Goal: Task Accomplishment & Management: Complete application form

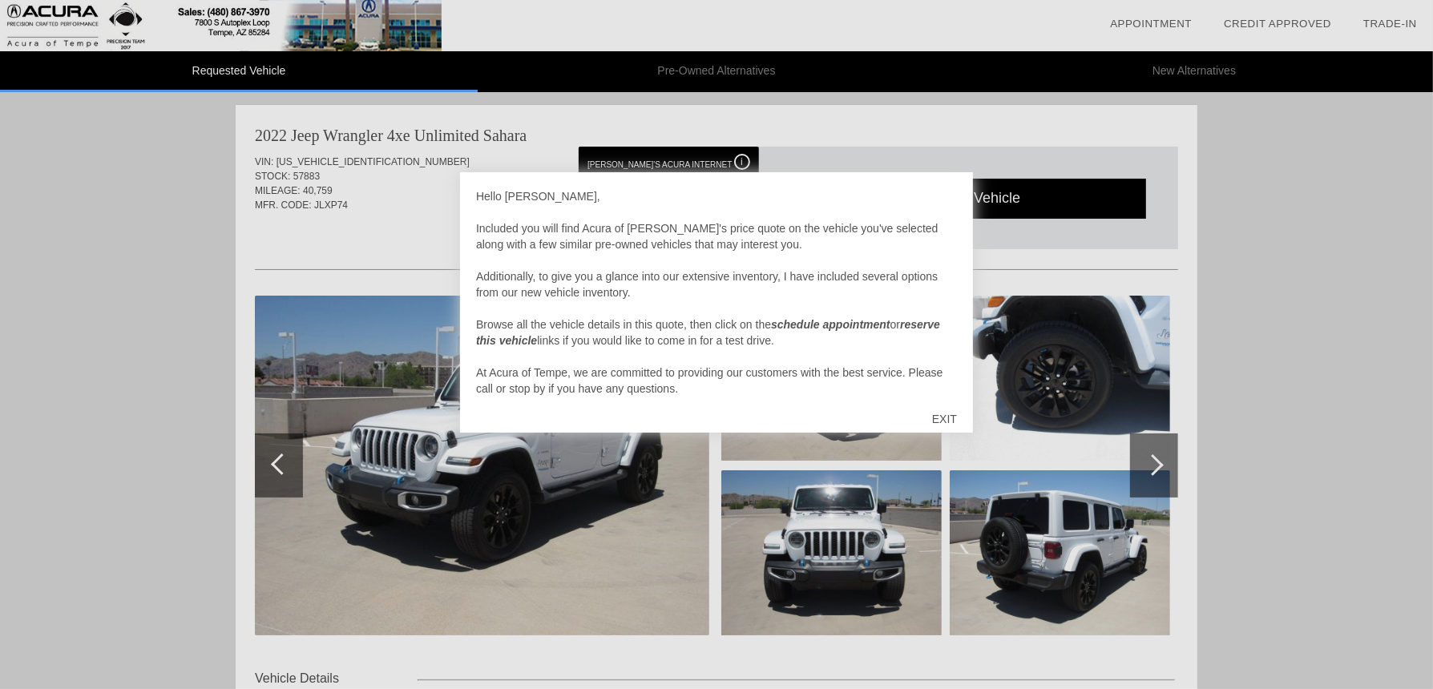
click at [954, 417] on div "EXIT" at bounding box center [944, 419] width 57 height 48
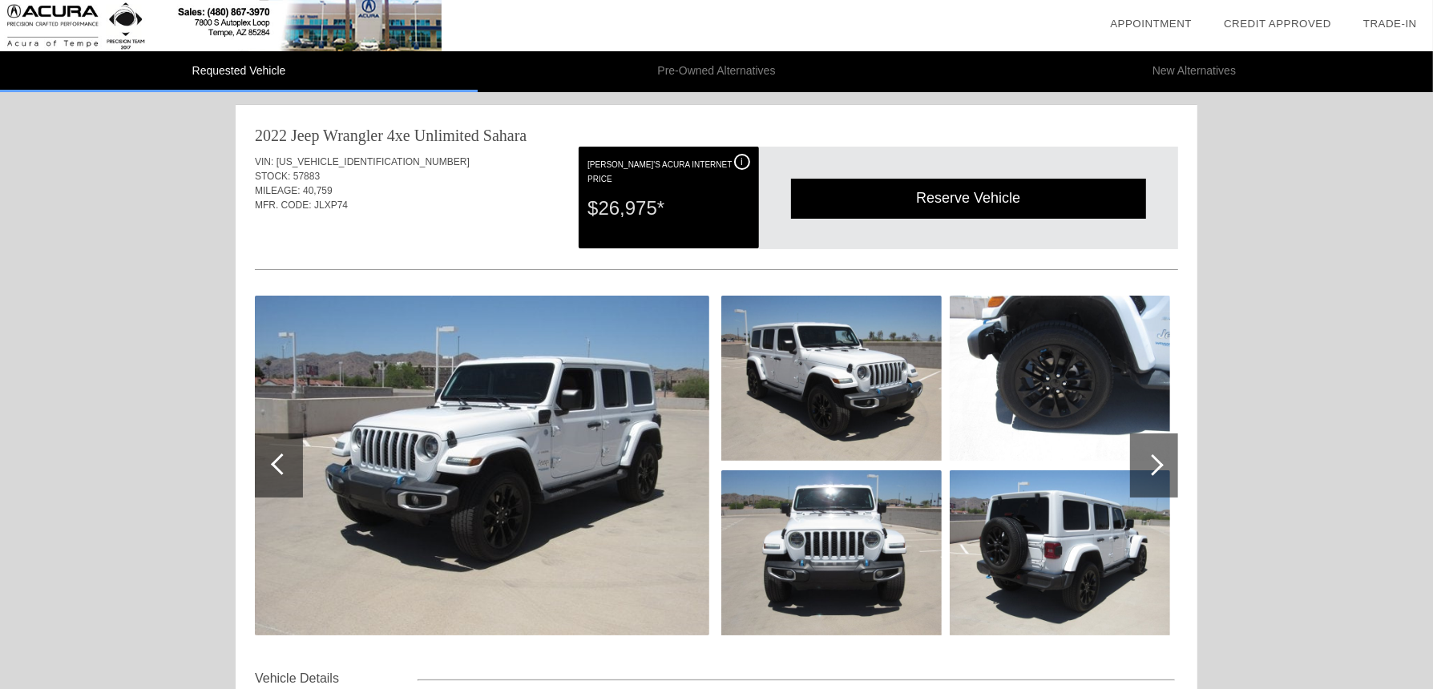
click at [745, 159] on div "i" at bounding box center [742, 162] width 16 height 16
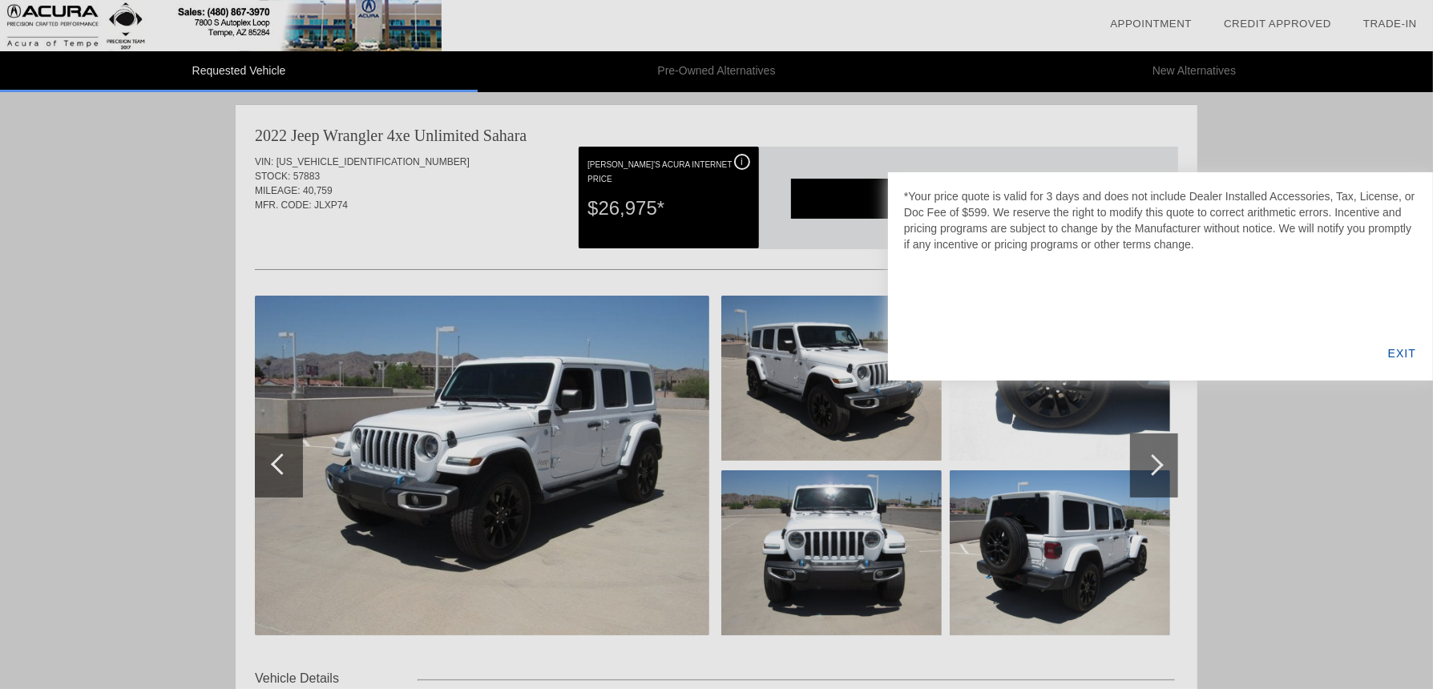
click at [1402, 349] on div "EXIT" at bounding box center [1402, 353] width 62 height 54
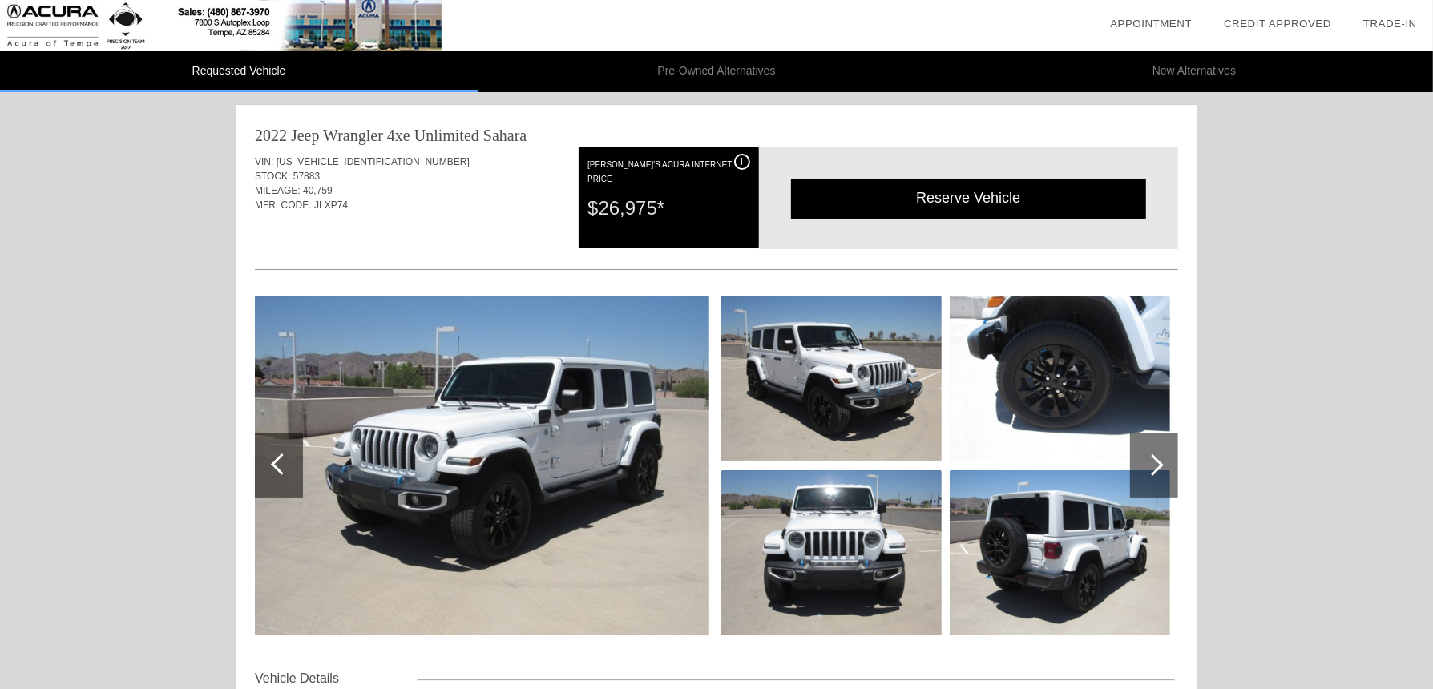
click at [850, 526] on img at bounding box center [831, 552] width 220 height 165
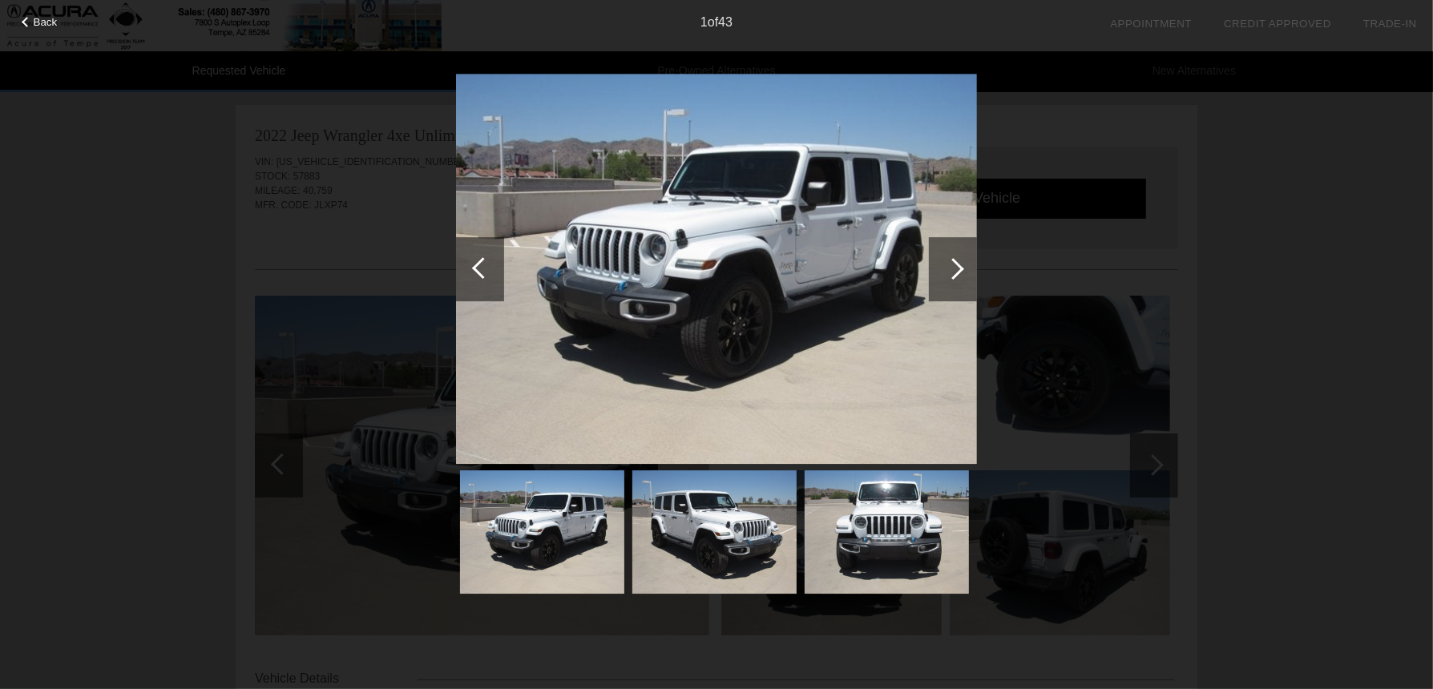
click at [963, 266] on div at bounding box center [953, 269] width 48 height 64
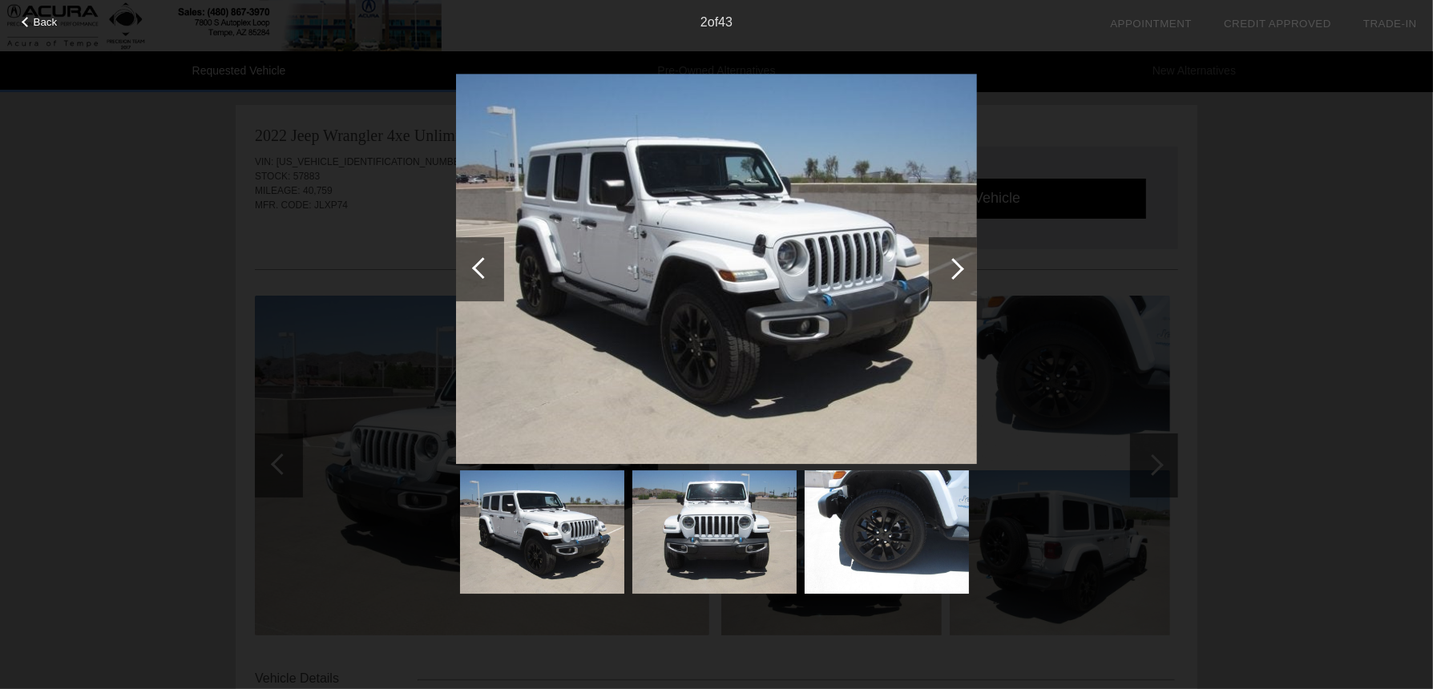
click at [963, 266] on div at bounding box center [953, 269] width 48 height 64
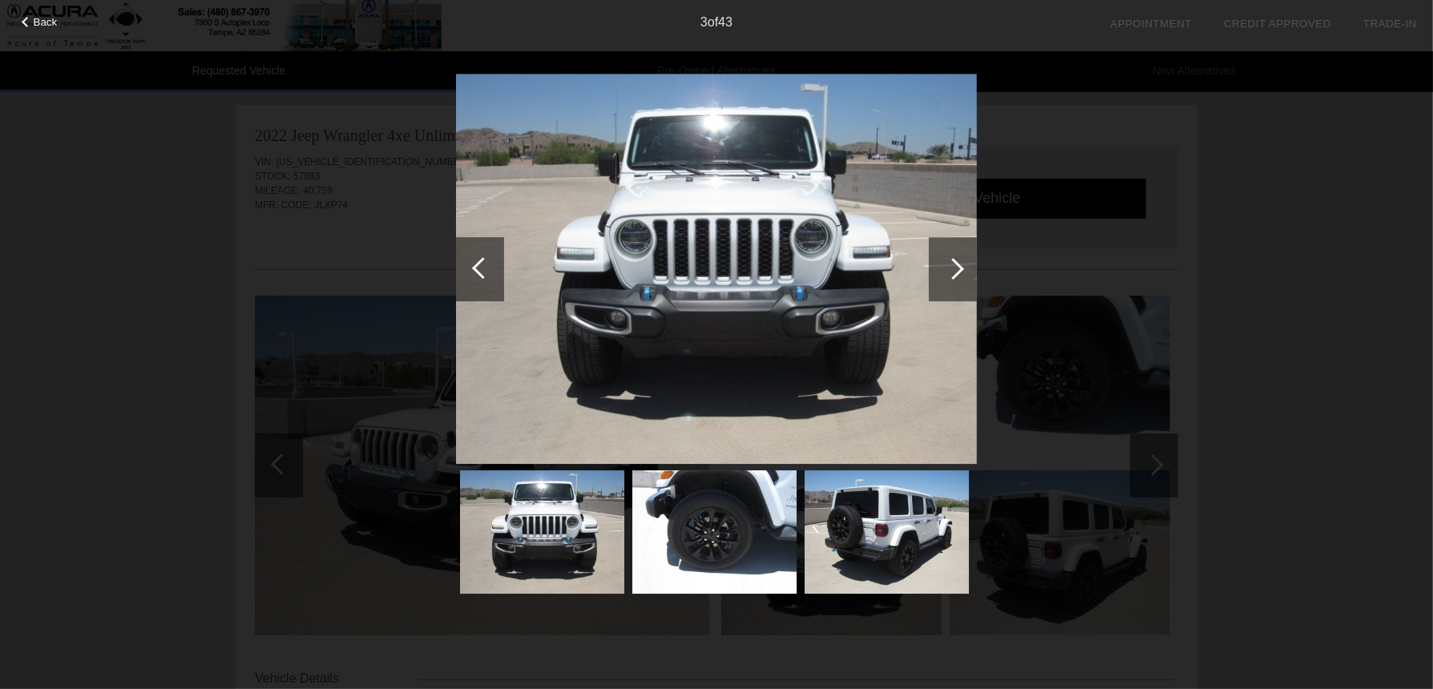
click at [963, 266] on div at bounding box center [953, 269] width 48 height 64
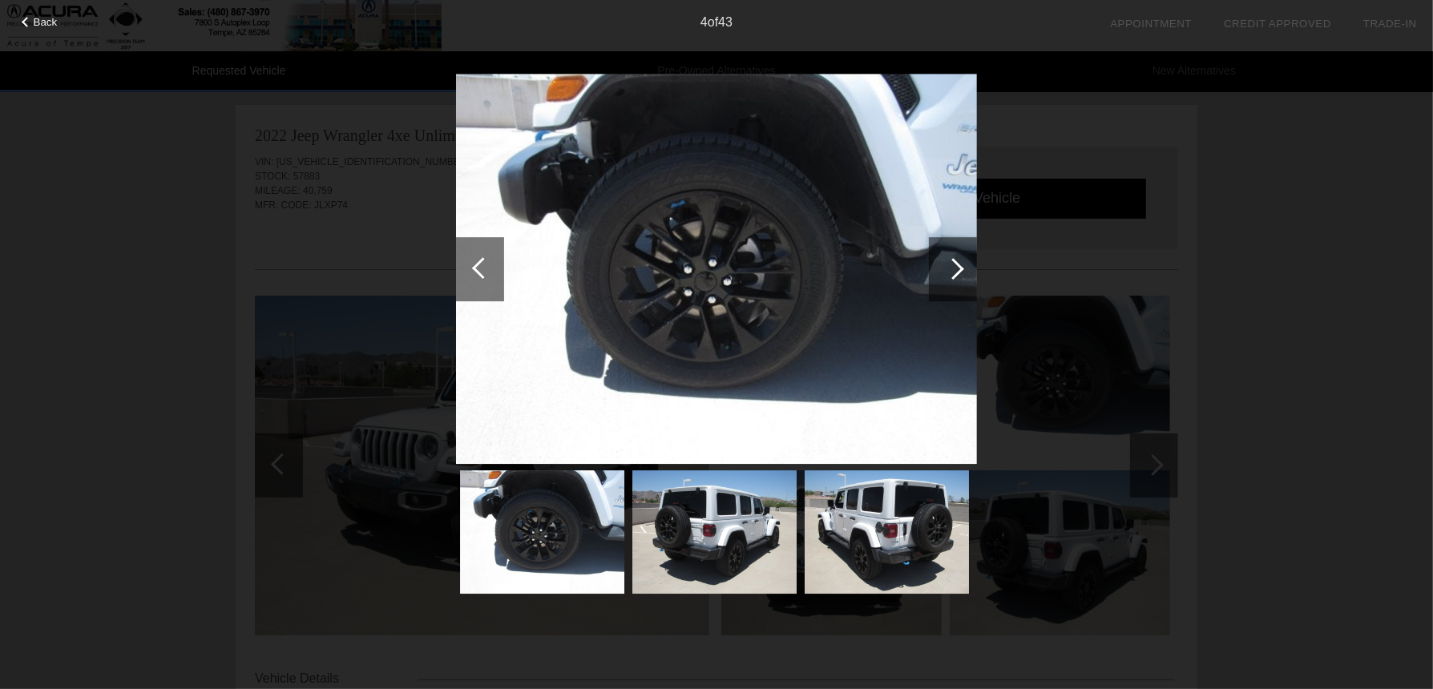
click at [963, 266] on div at bounding box center [953, 269] width 48 height 64
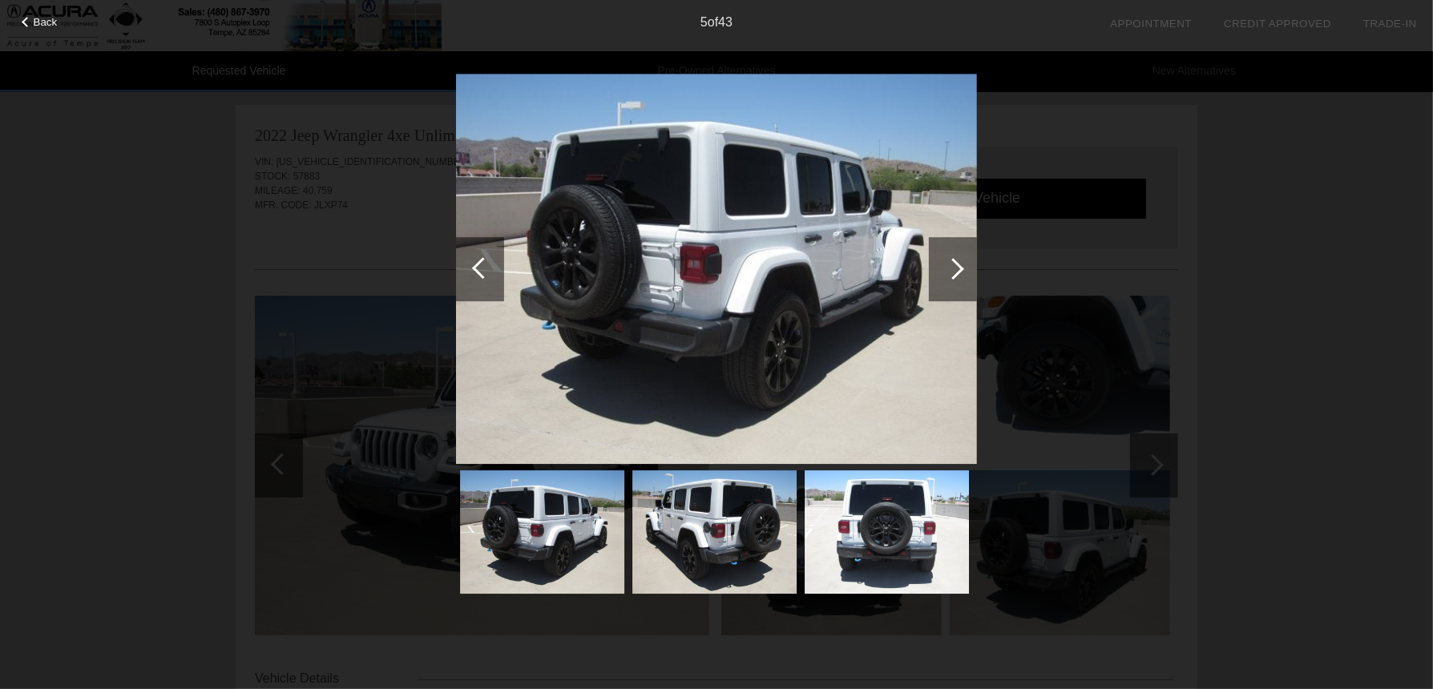
click at [473, 265] on div at bounding box center [480, 269] width 48 height 64
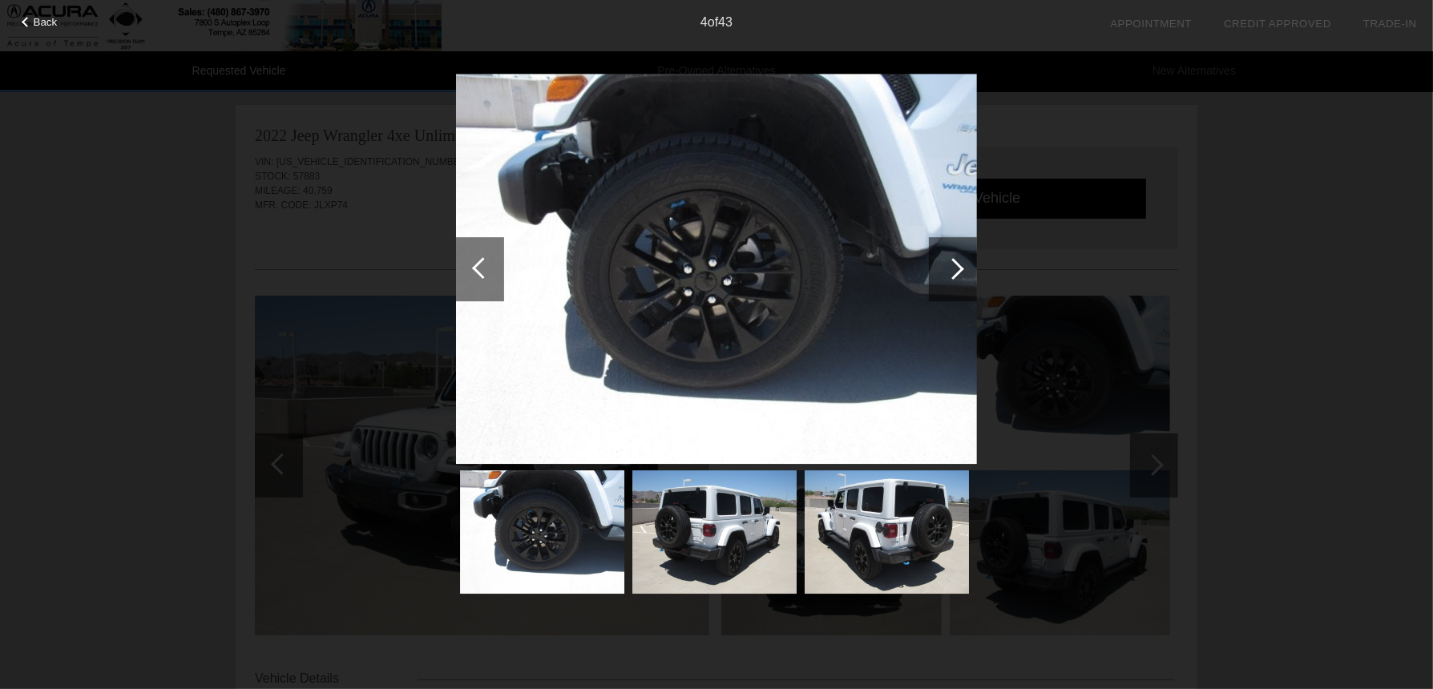
click at [957, 274] on div at bounding box center [953, 269] width 22 height 22
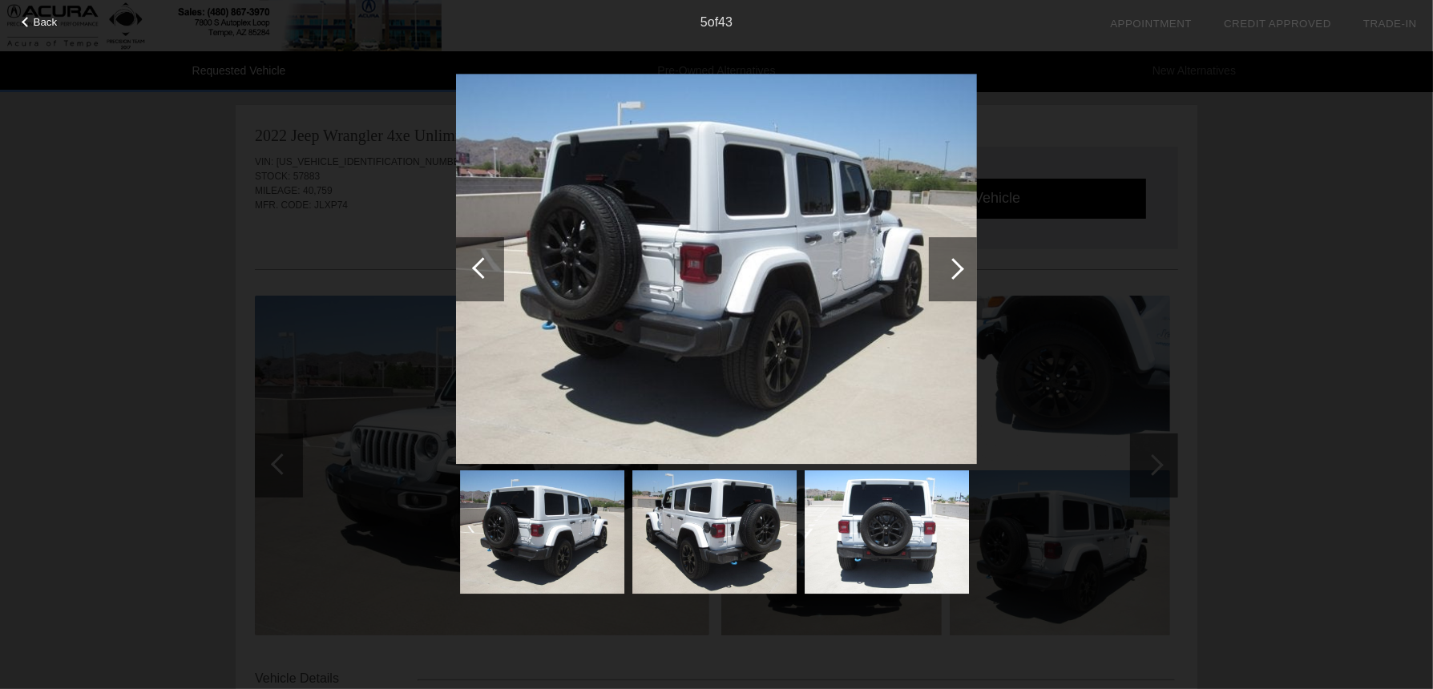
click at [957, 274] on div at bounding box center [953, 269] width 22 height 22
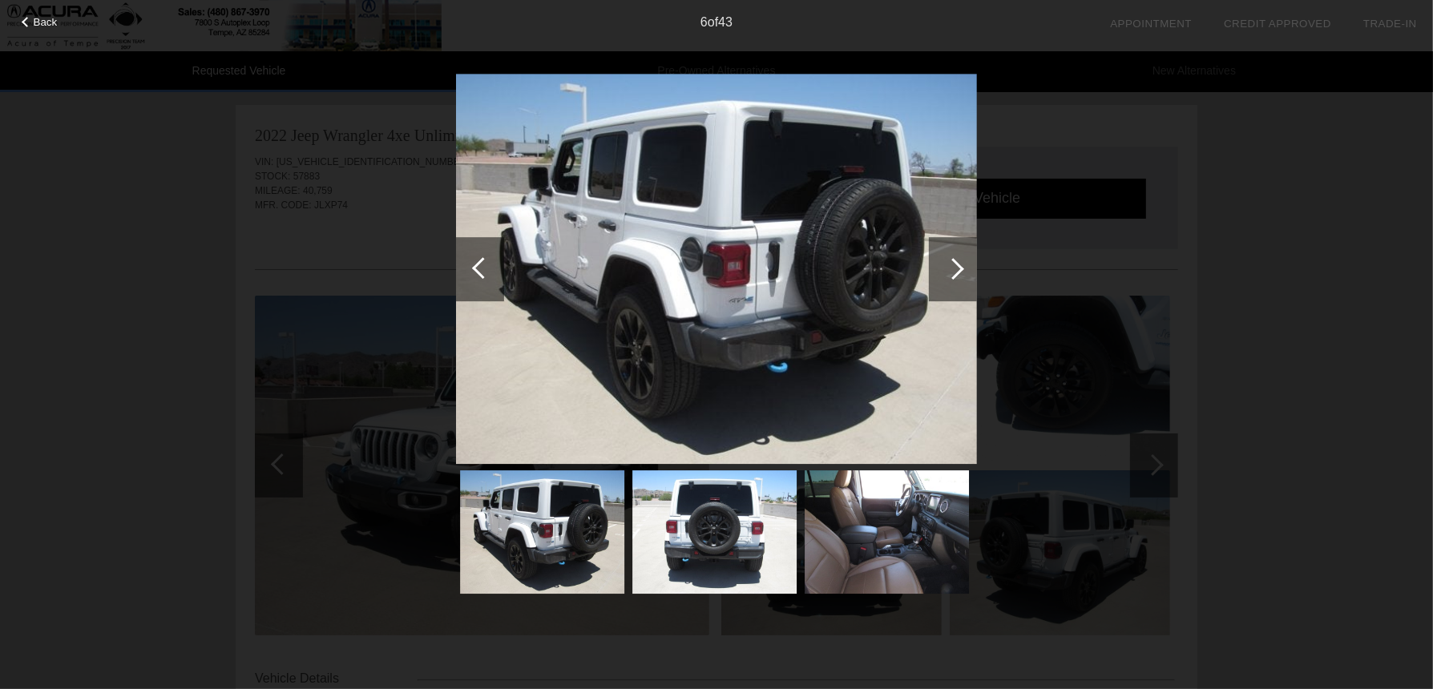
click at [957, 274] on div at bounding box center [953, 269] width 22 height 22
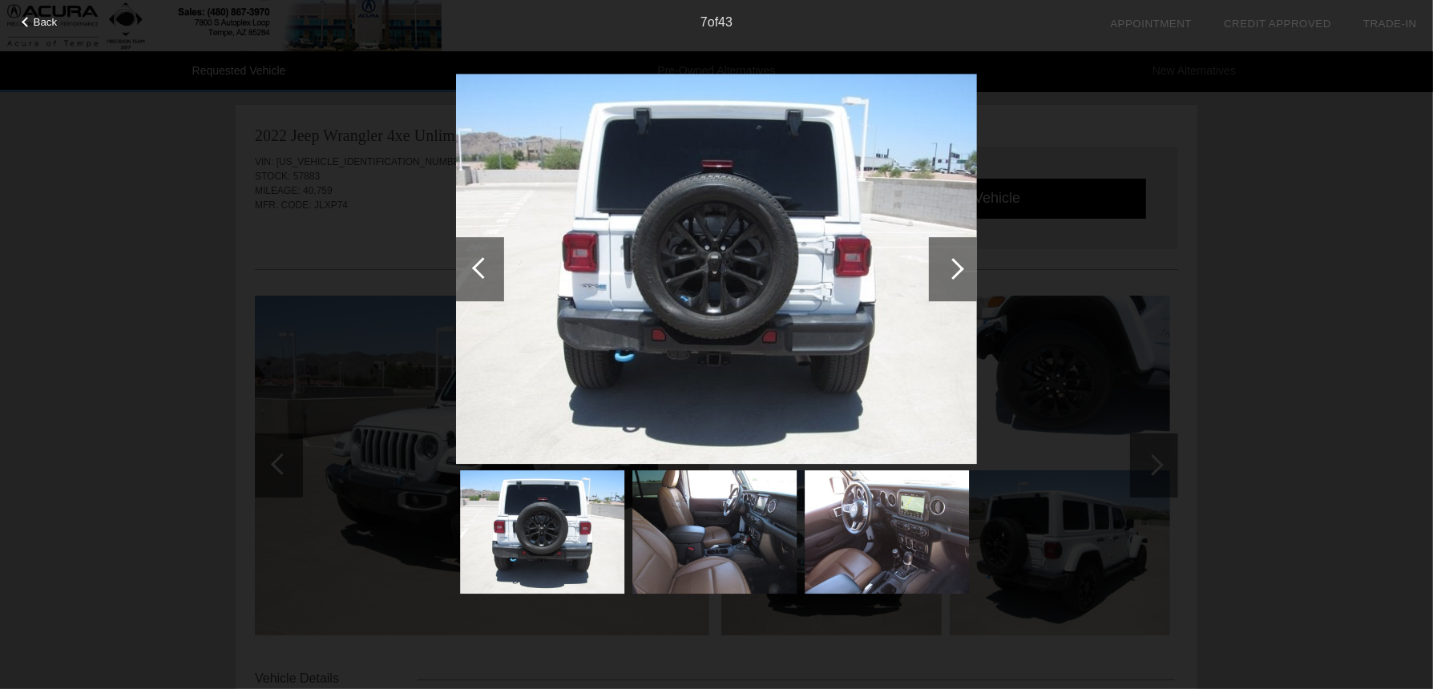
click at [957, 274] on div at bounding box center [953, 269] width 22 height 22
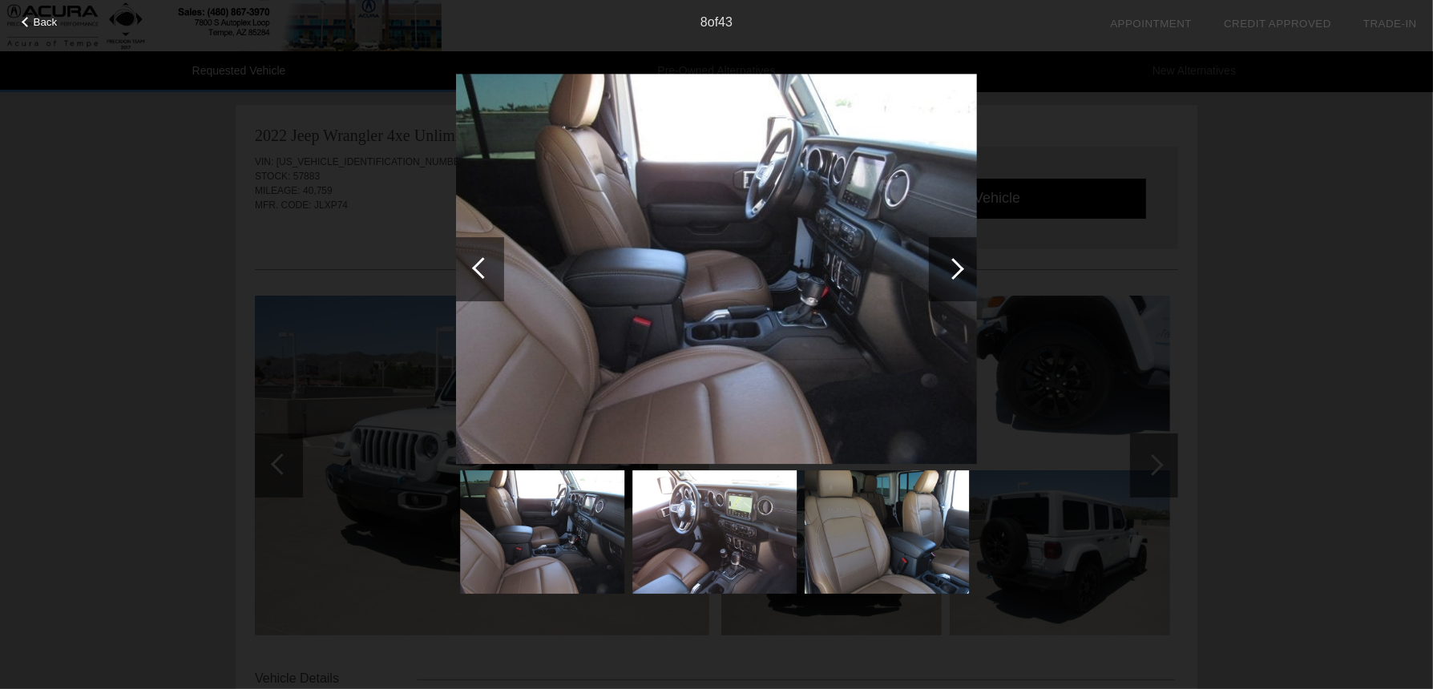
click at [957, 274] on div at bounding box center [953, 269] width 22 height 22
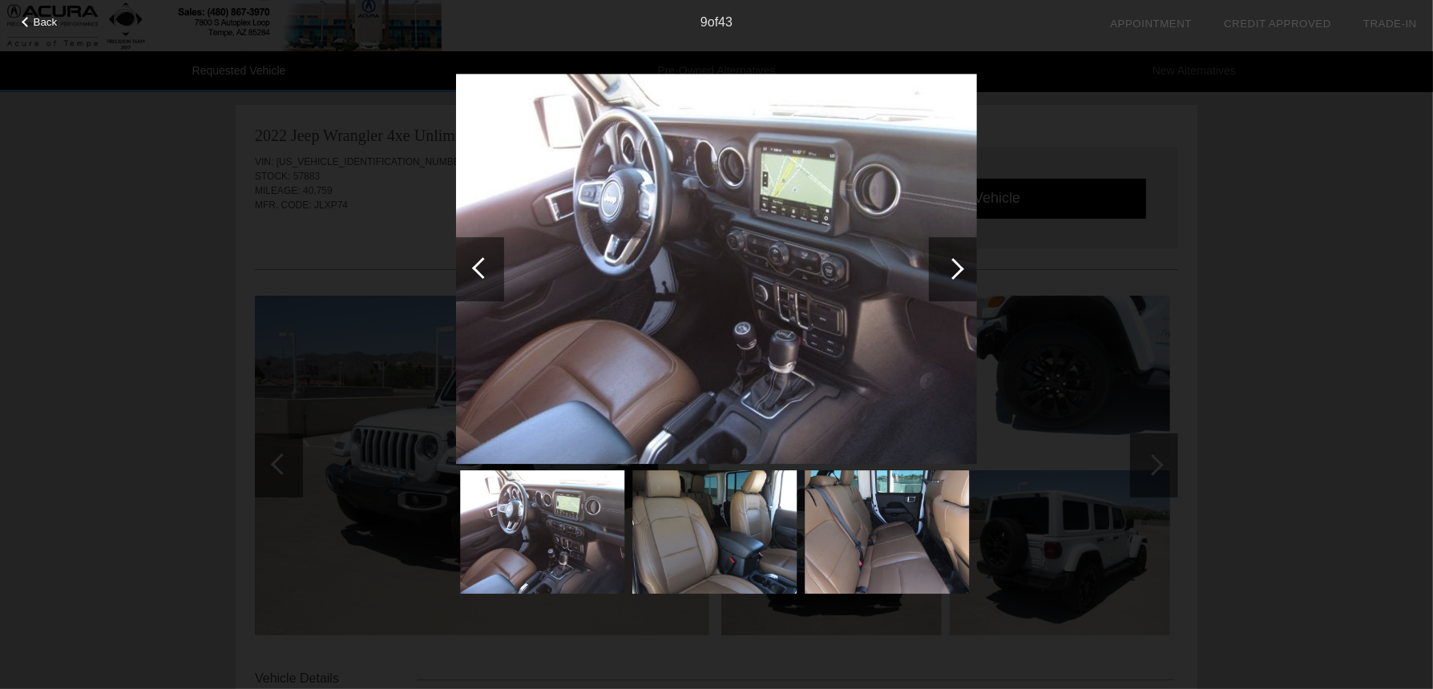
click at [957, 274] on div at bounding box center [953, 269] width 22 height 22
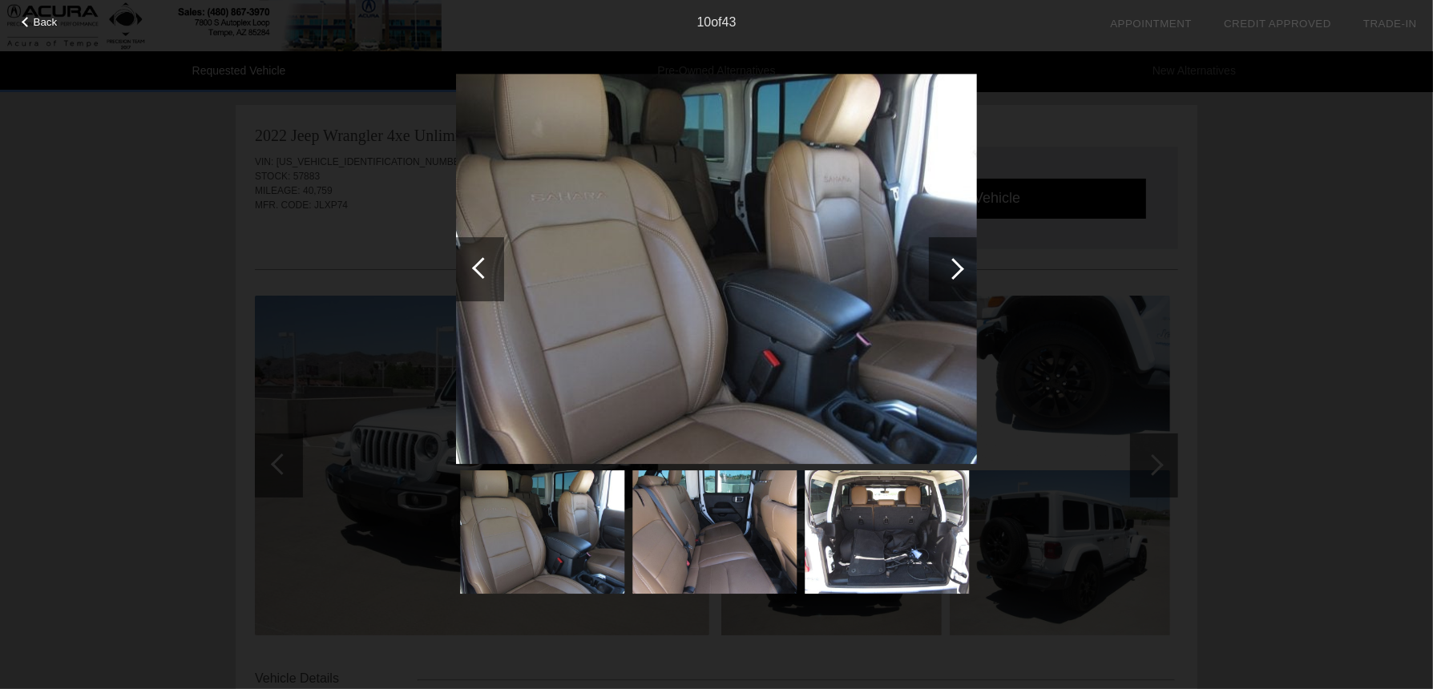
click at [957, 274] on div at bounding box center [953, 269] width 22 height 22
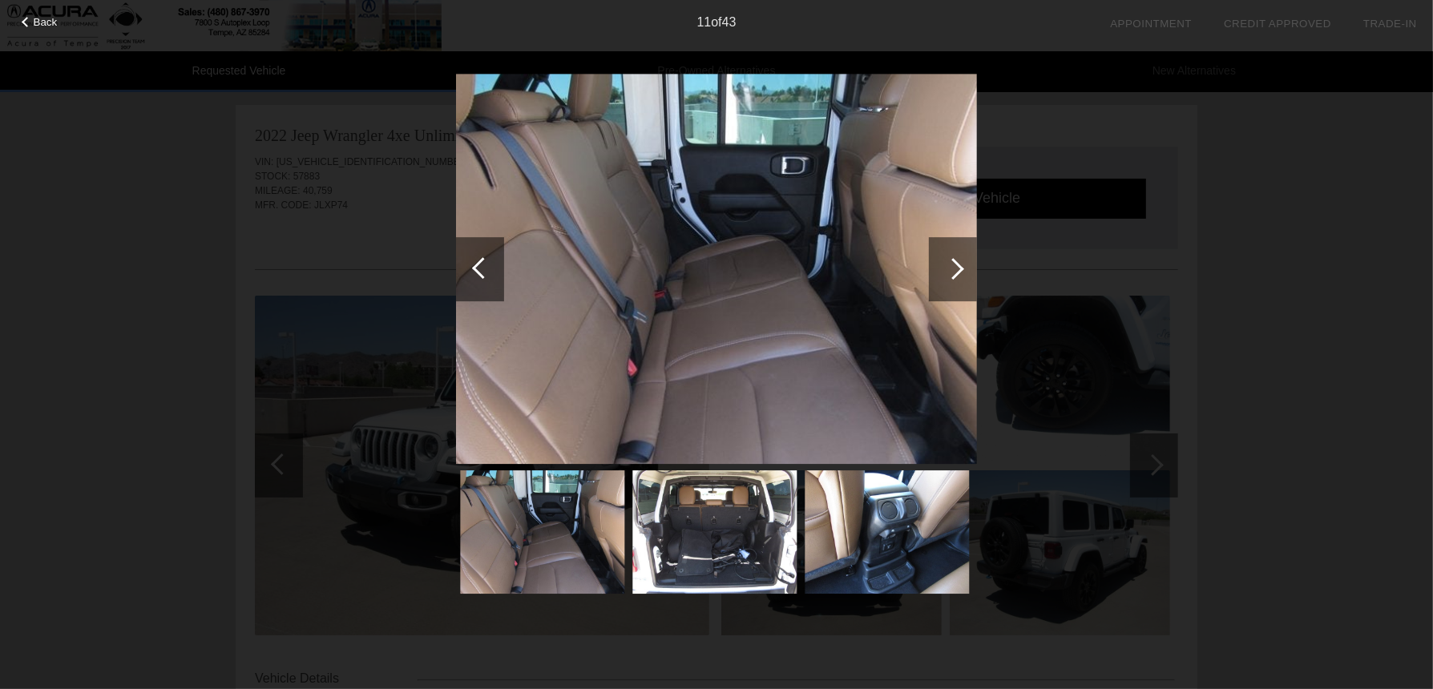
click at [957, 274] on div at bounding box center [953, 269] width 22 height 22
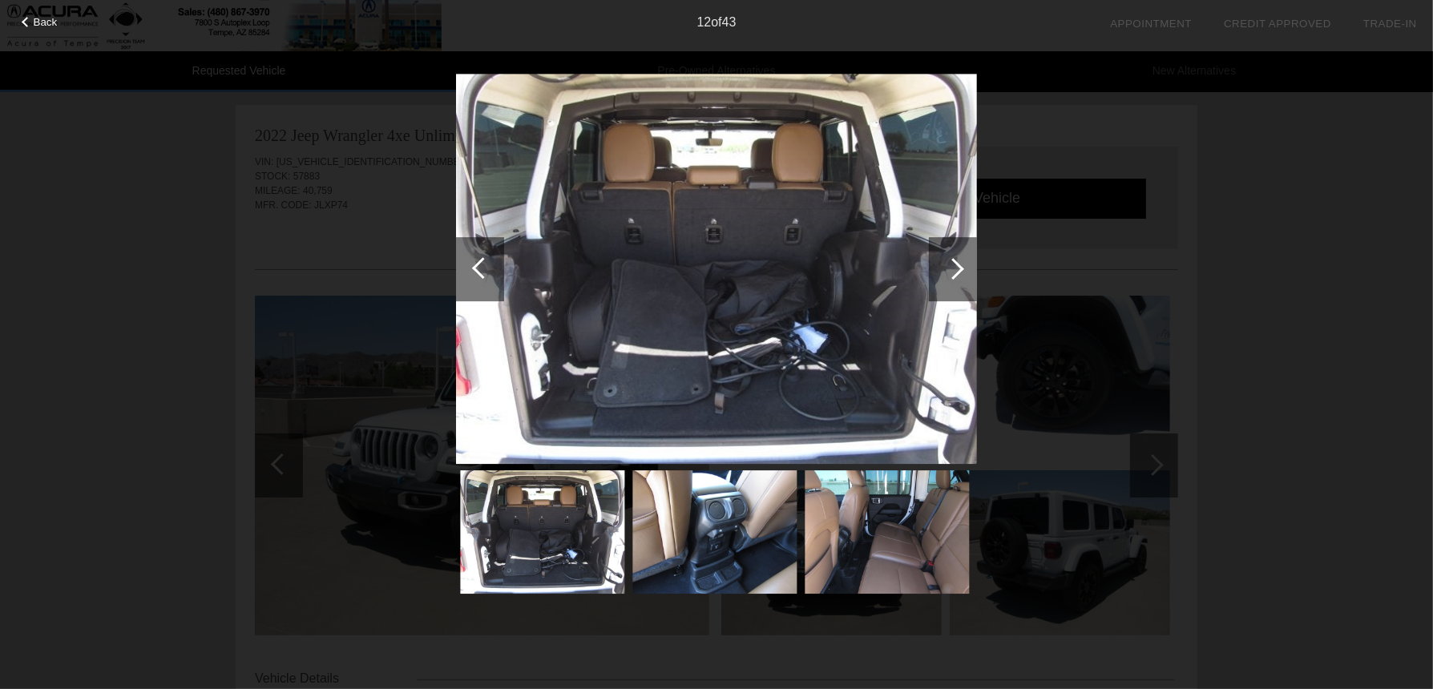
click at [957, 274] on div at bounding box center [953, 269] width 22 height 22
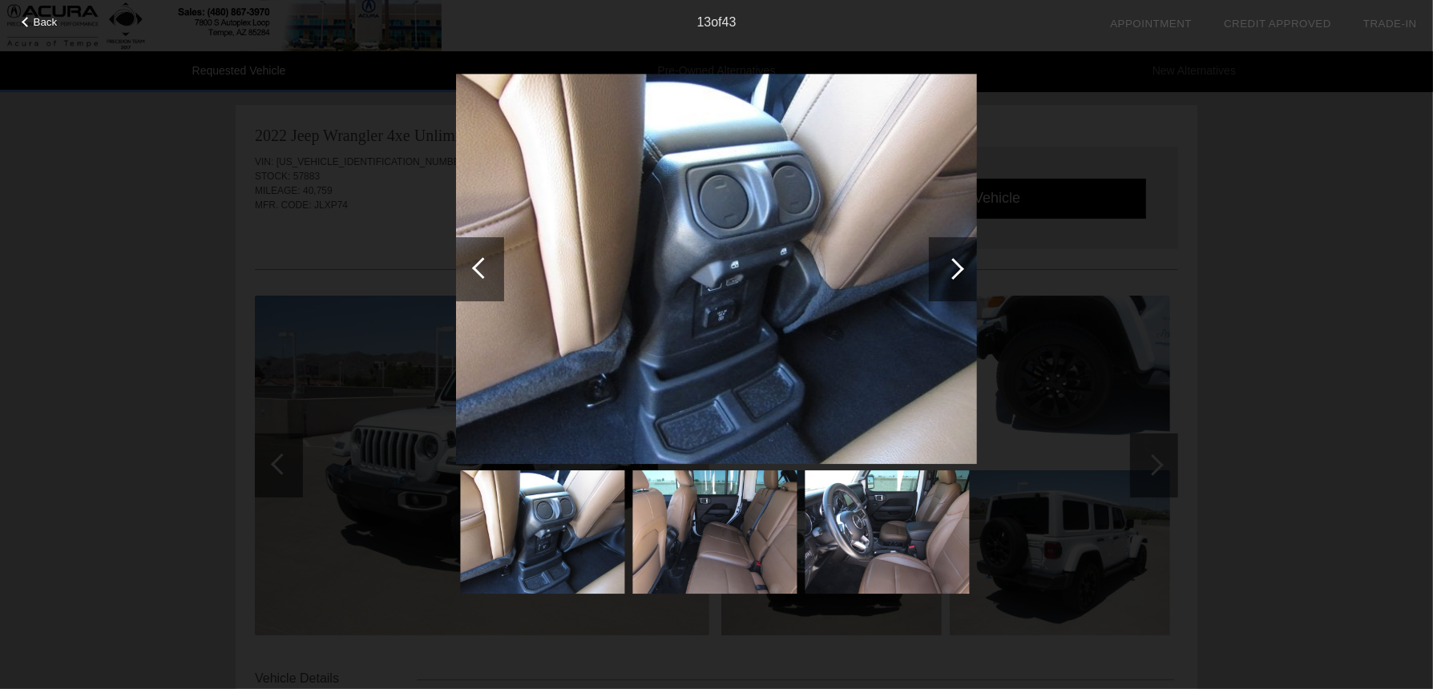
click at [957, 274] on div at bounding box center [953, 269] width 22 height 22
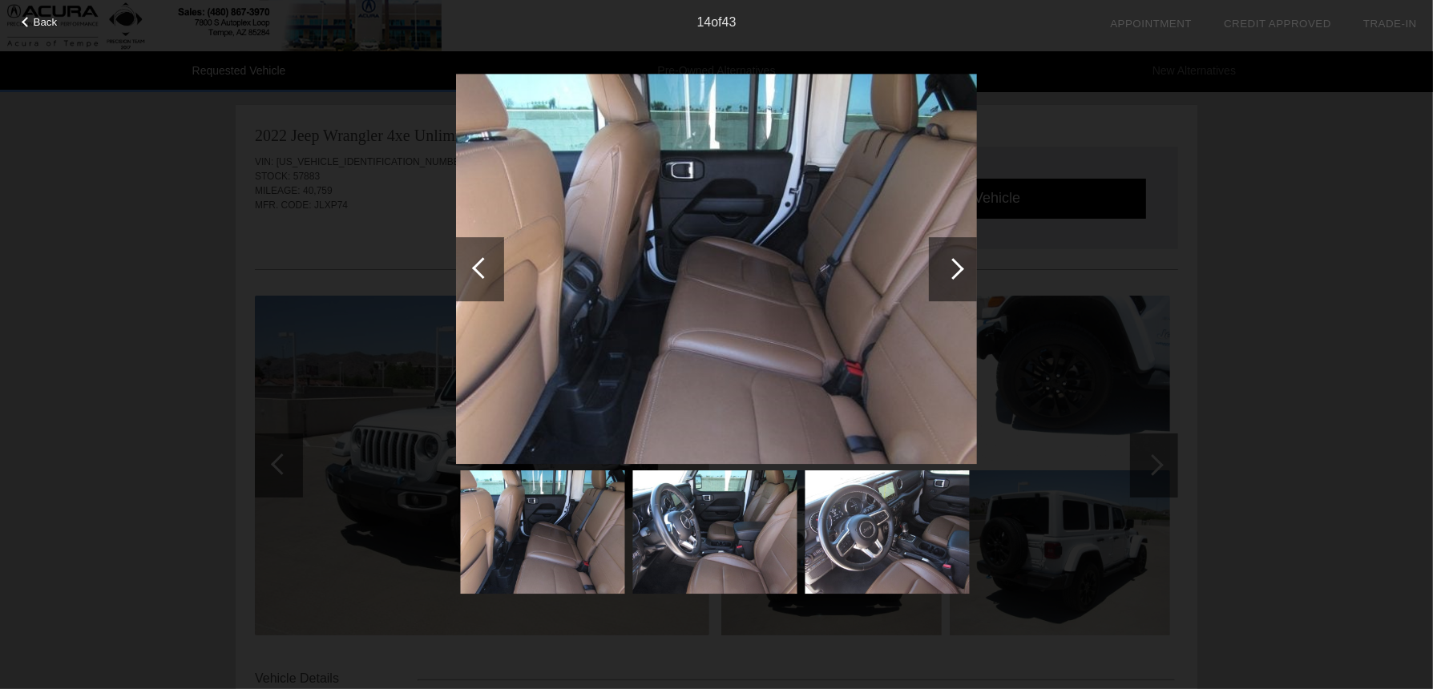
click at [482, 275] on div at bounding box center [483, 268] width 22 height 22
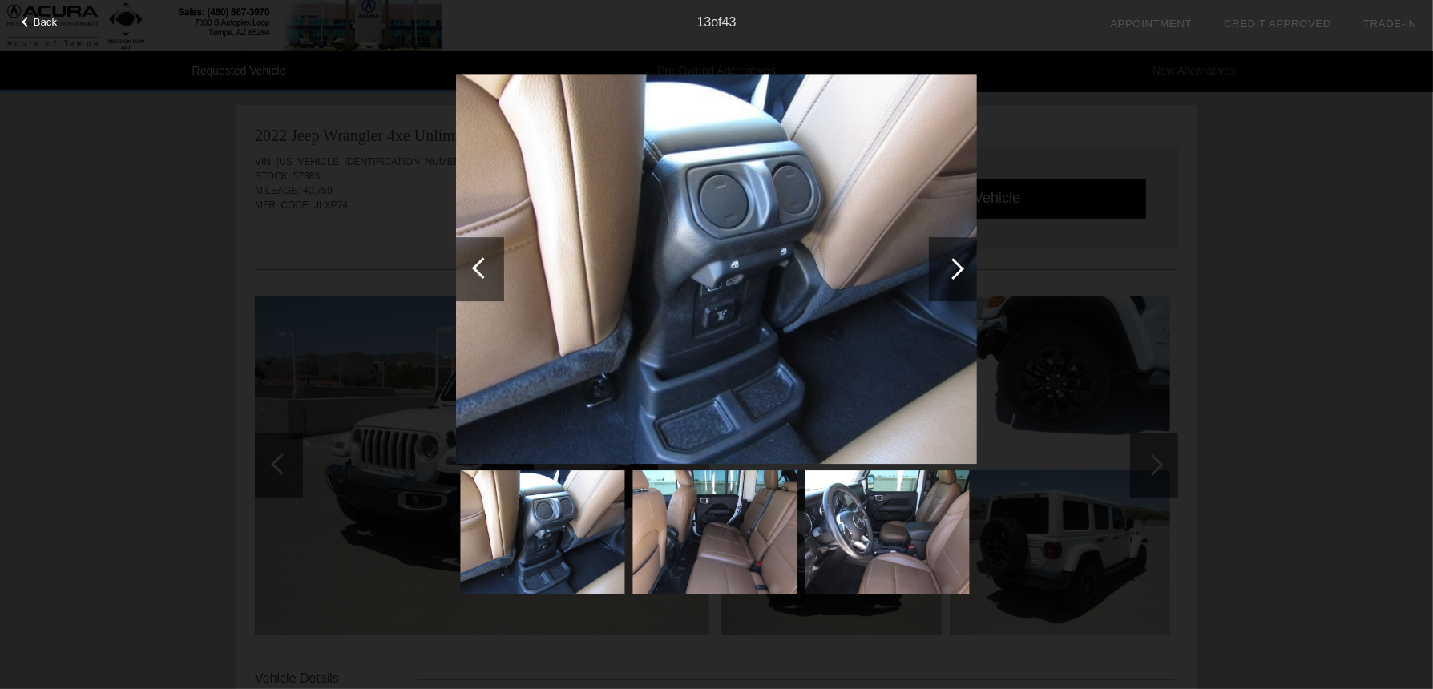
click at [482, 275] on div at bounding box center [483, 268] width 22 height 22
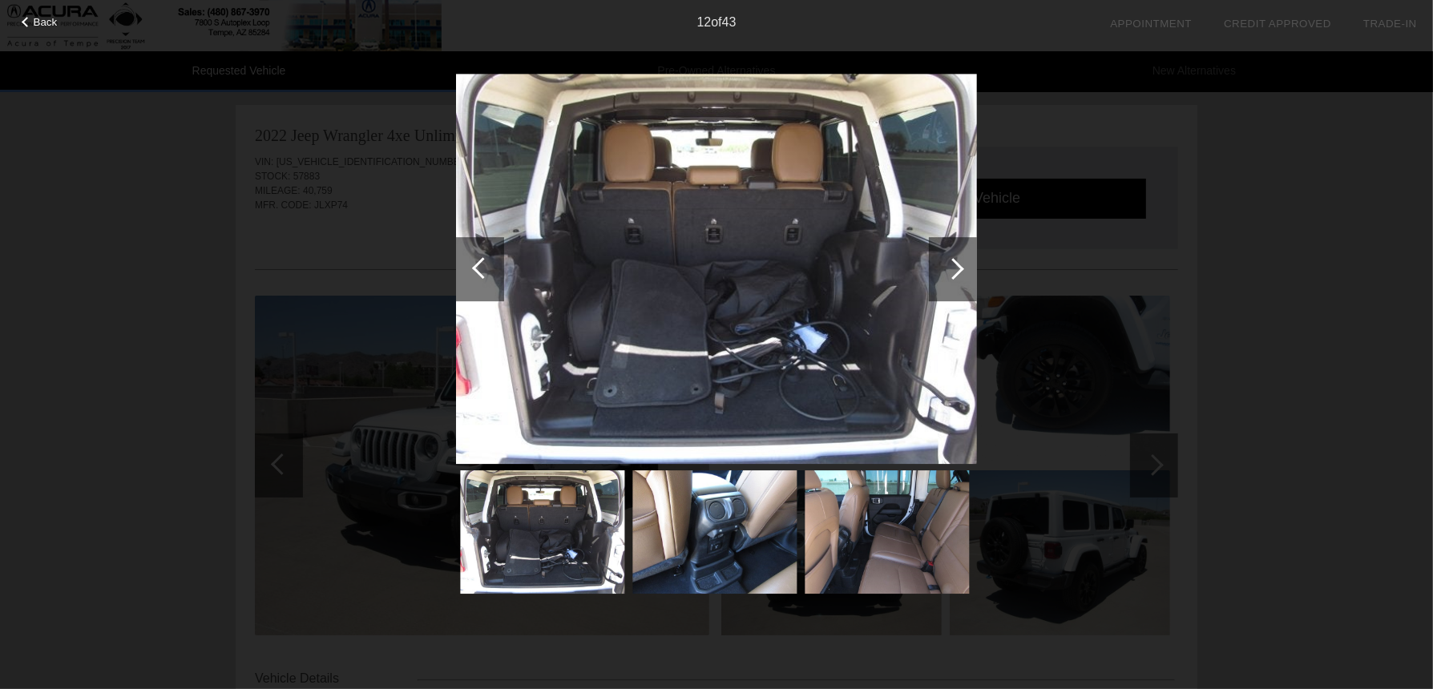
click at [959, 271] on div at bounding box center [953, 269] width 22 height 22
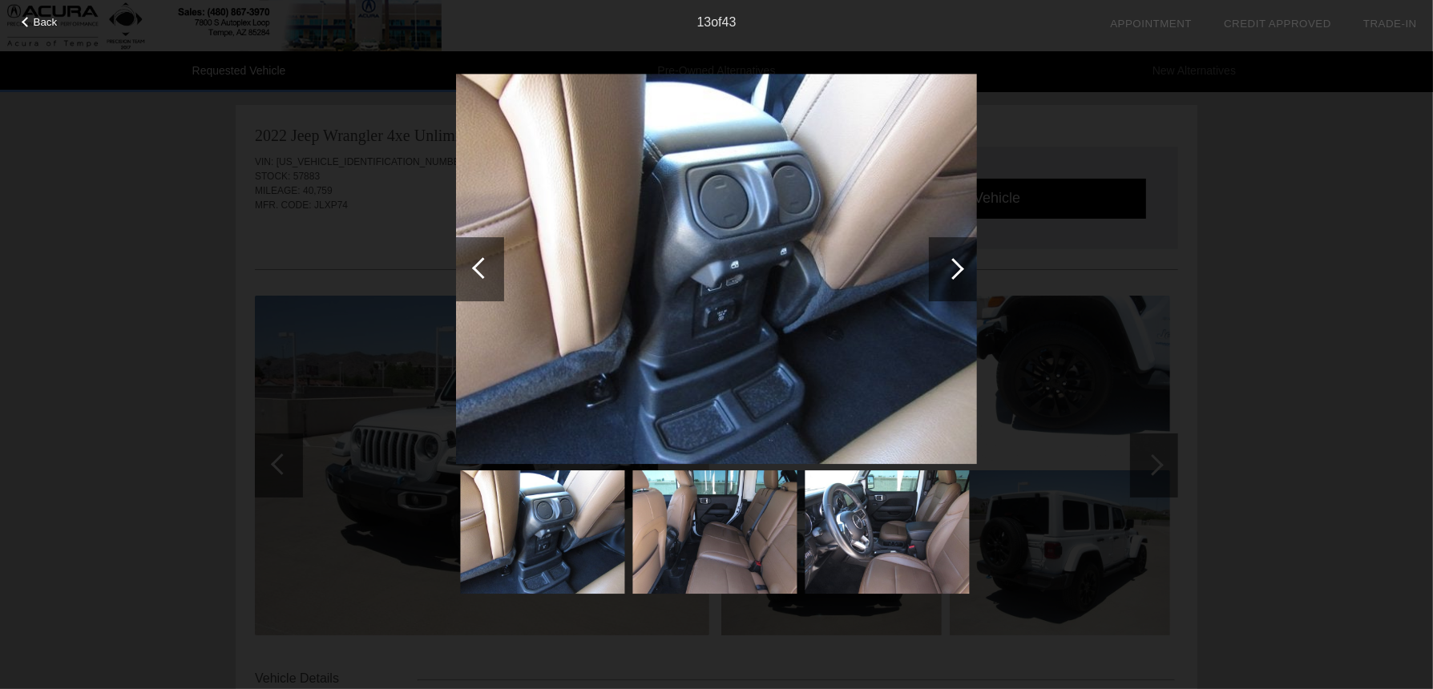
click at [959, 271] on div at bounding box center [953, 269] width 22 height 22
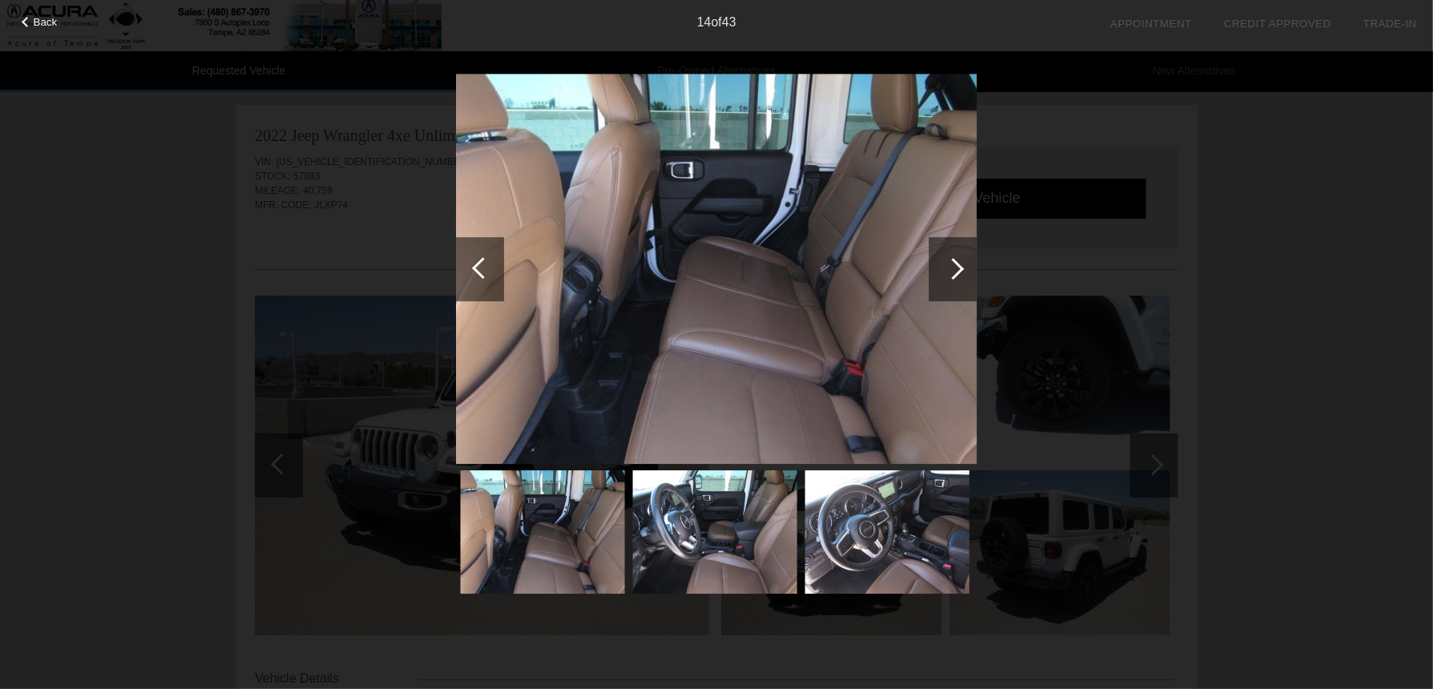
click at [959, 271] on div at bounding box center [953, 269] width 22 height 22
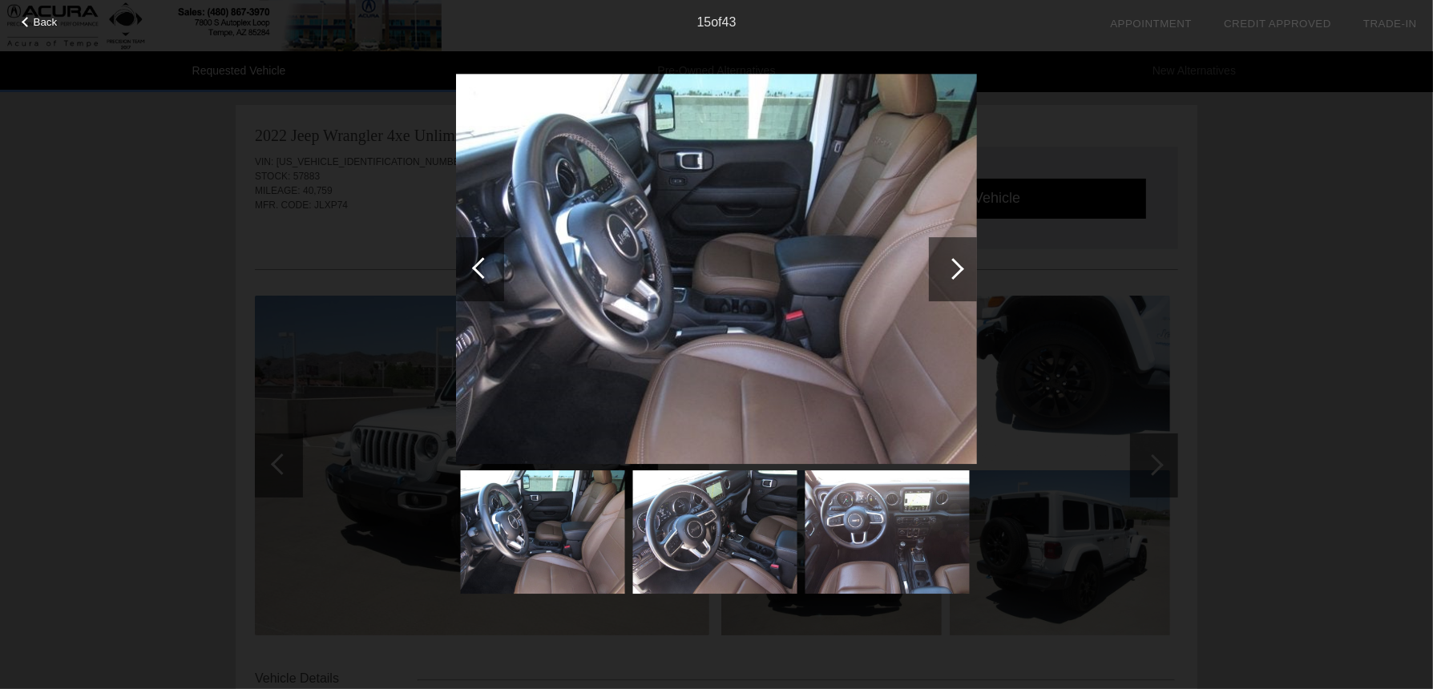
click at [959, 271] on div at bounding box center [953, 269] width 22 height 22
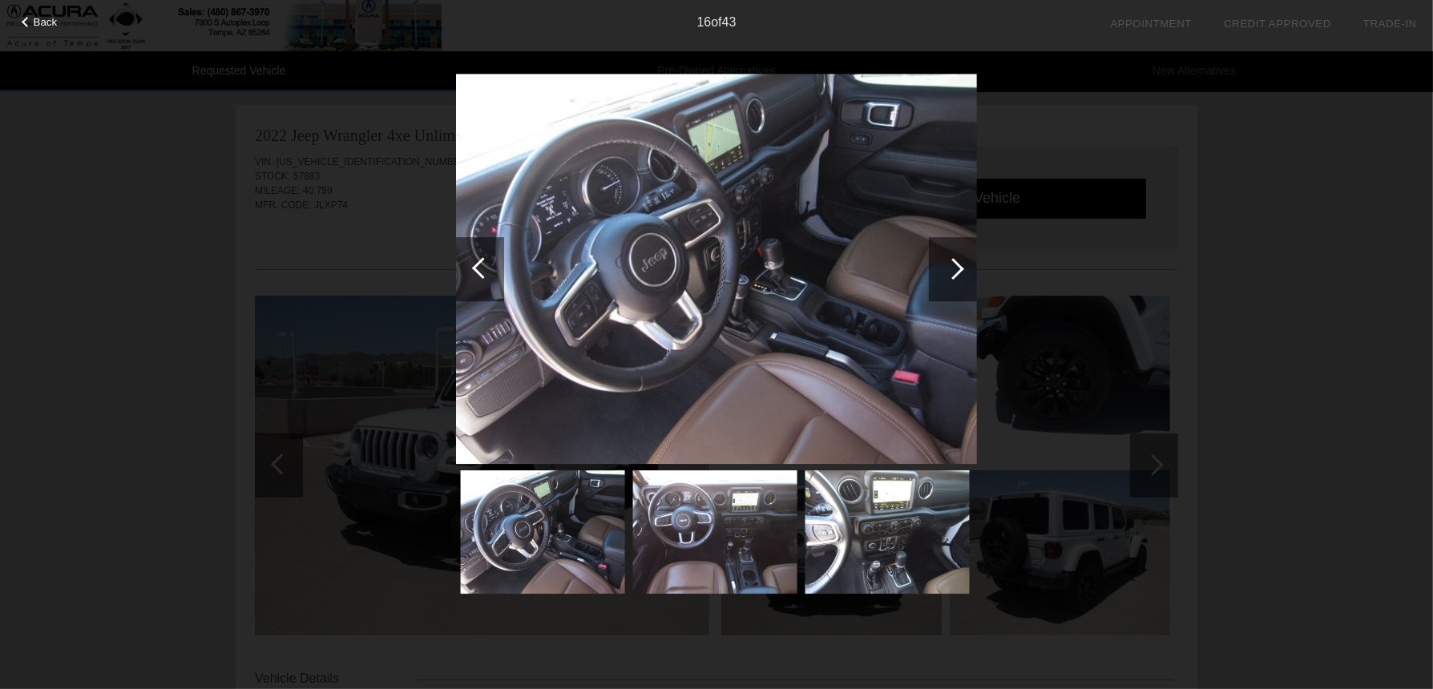
click at [959, 271] on div at bounding box center [953, 269] width 22 height 22
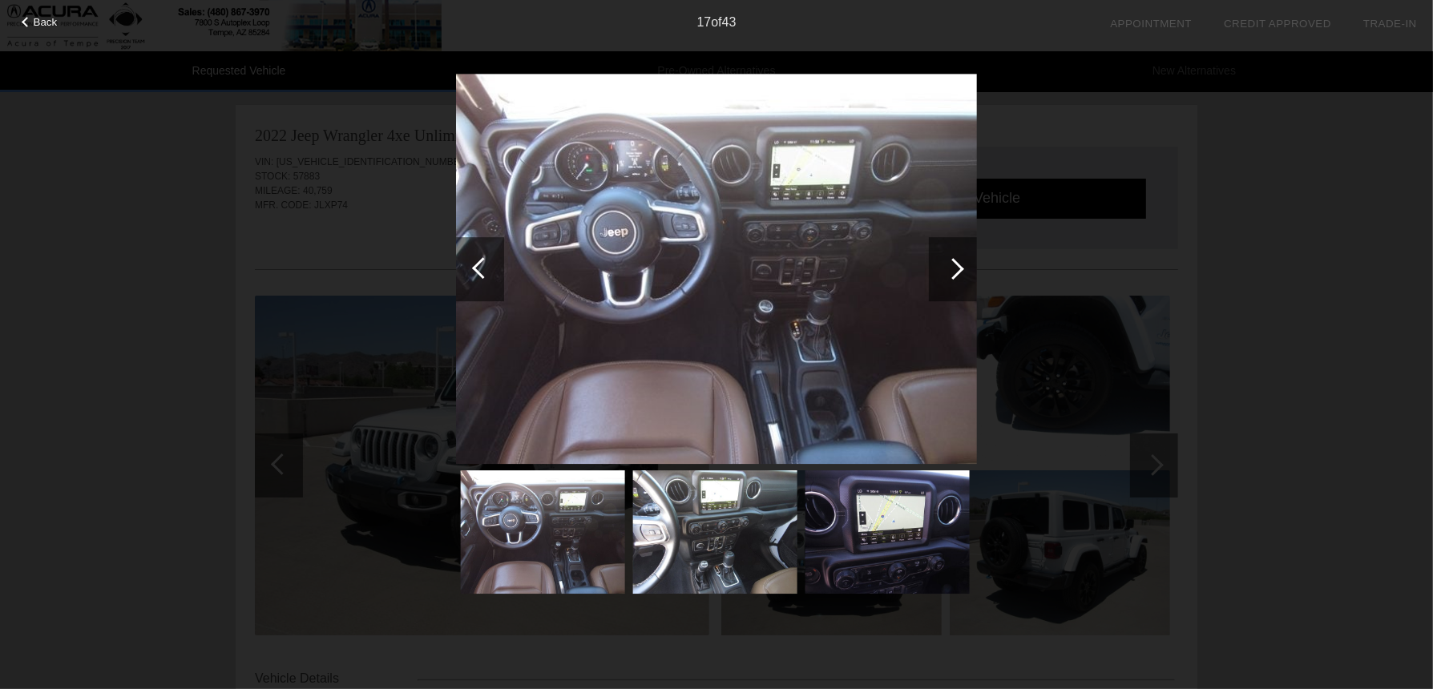
click at [959, 271] on div at bounding box center [953, 269] width 22 height 22
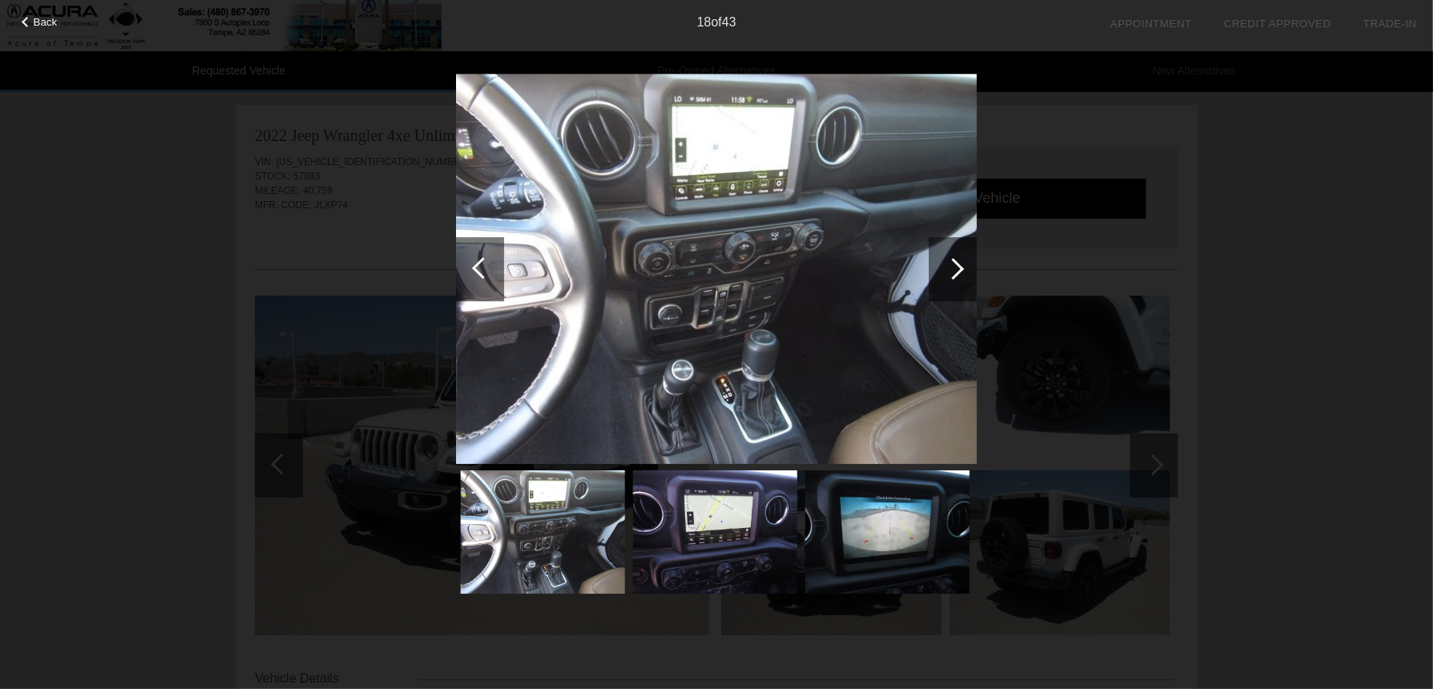
click at [959, 271] on div at bounding box center [953, 269] width 22 height 22
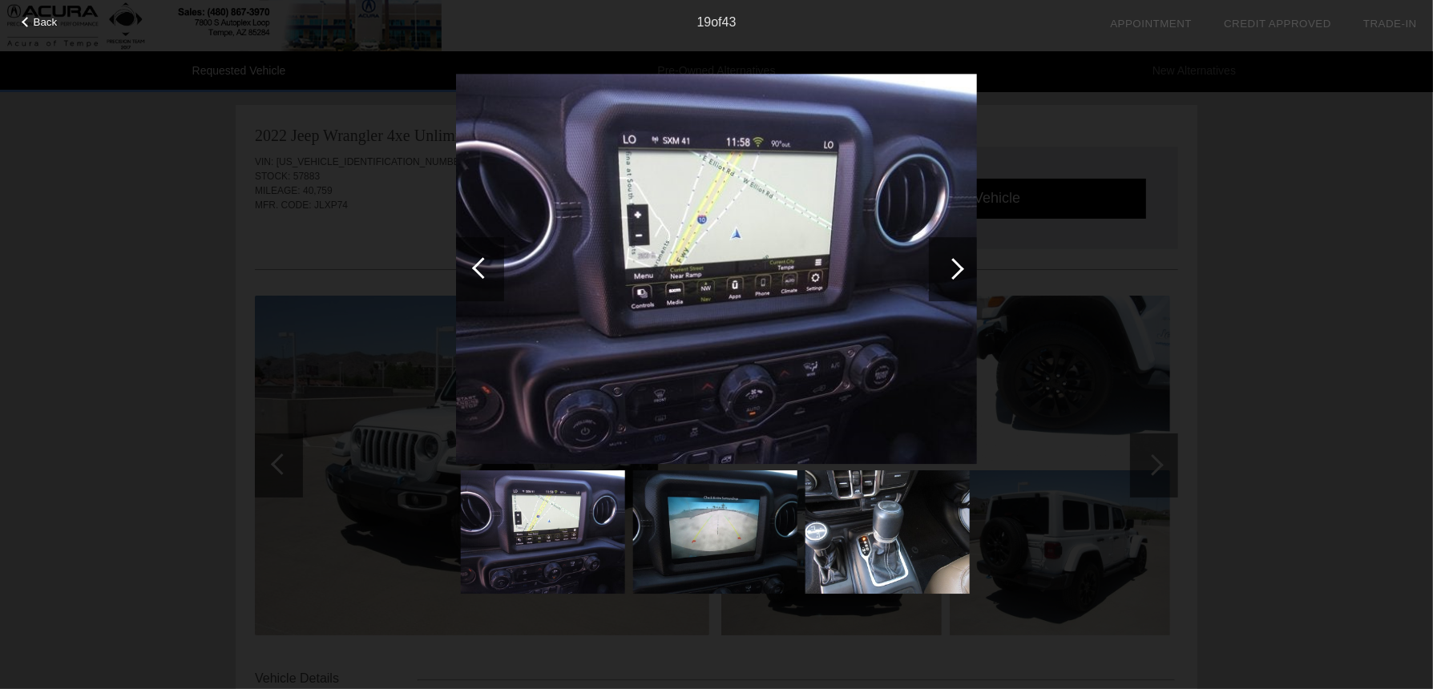
click at [959, 271] on div at bounding box center [953, 269] width 22 height 22
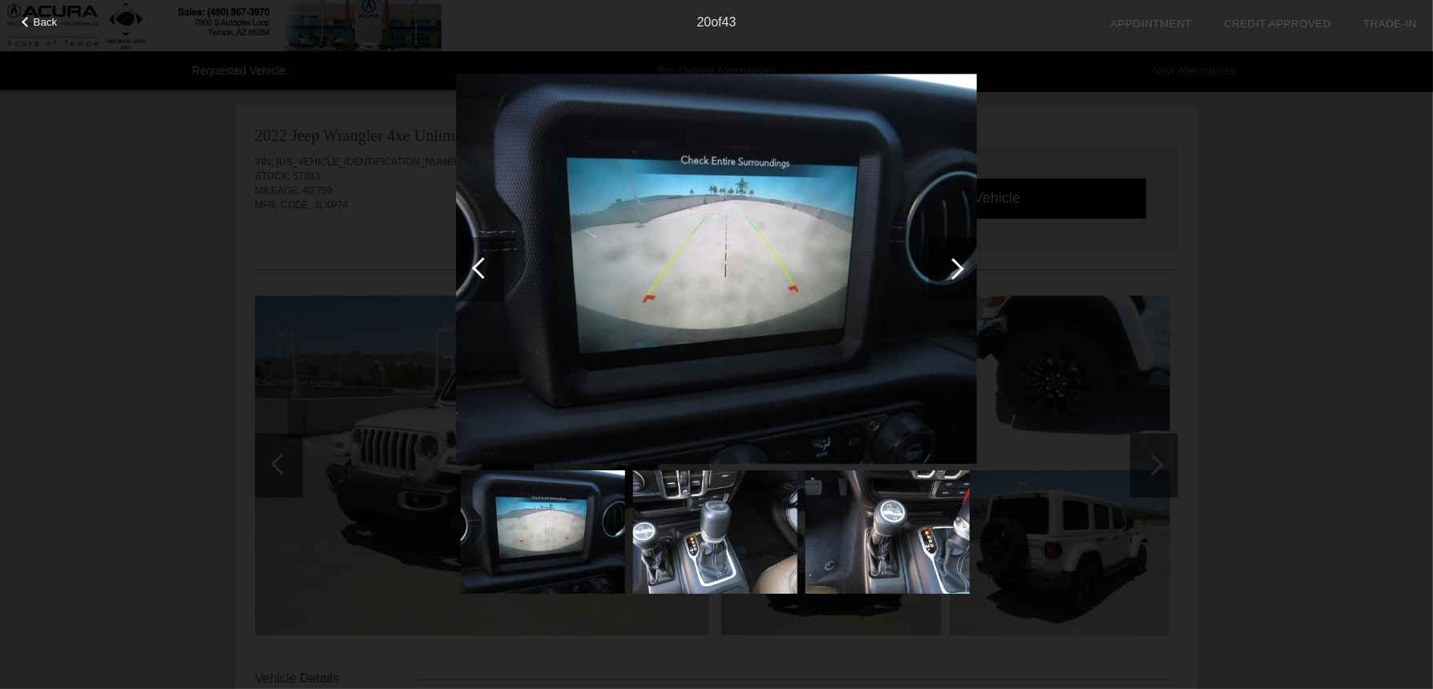
click at [959, 271] on div at bounding box center [953, 269] width 22 height 22
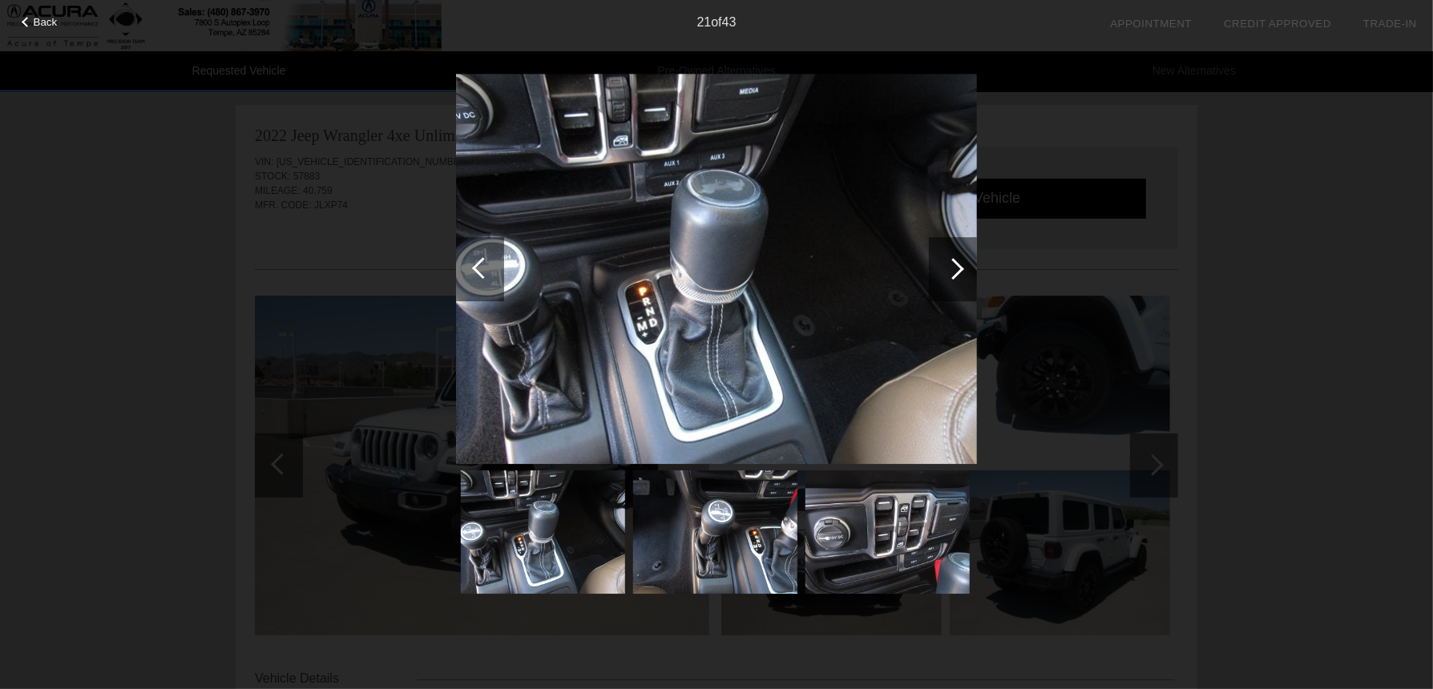
click at [959, 271] on div at bounding box center [953, 269] width 22 height 22
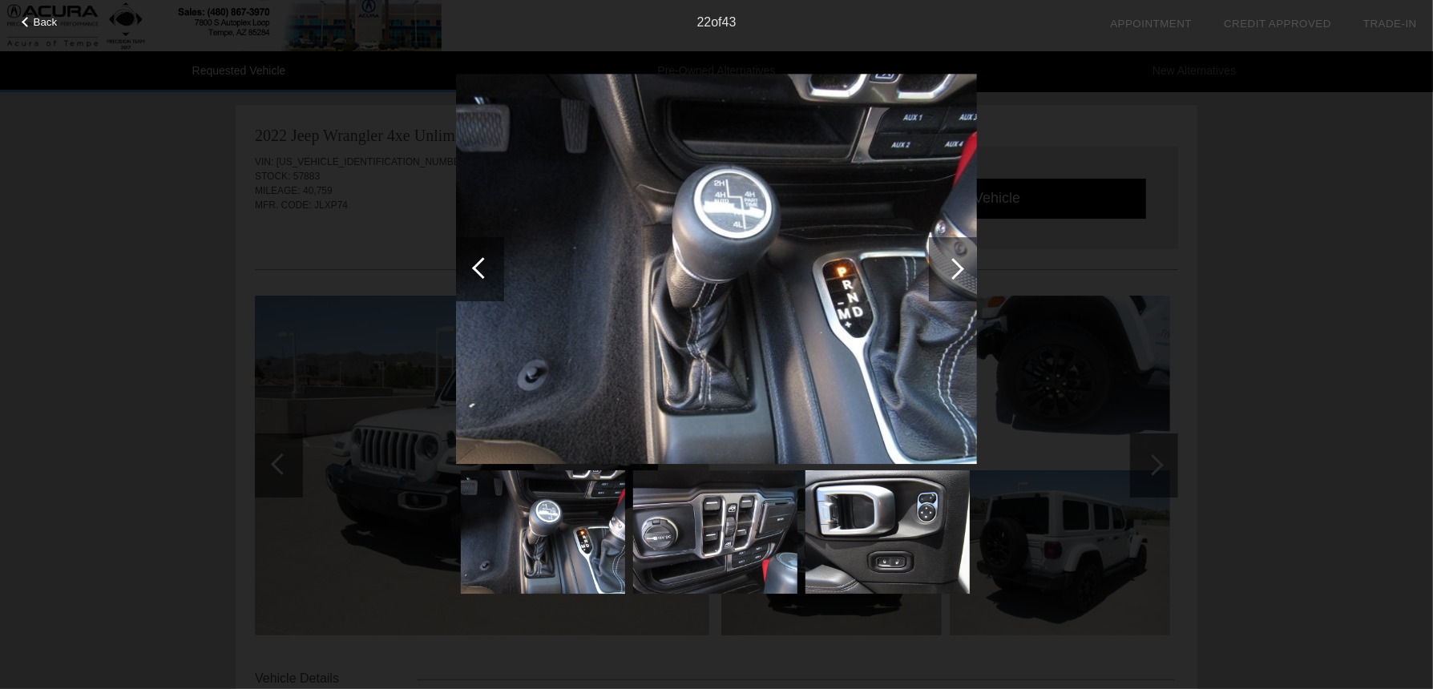
click at [959, 271] on div at bounding box center [953, 269] width 22 height 22
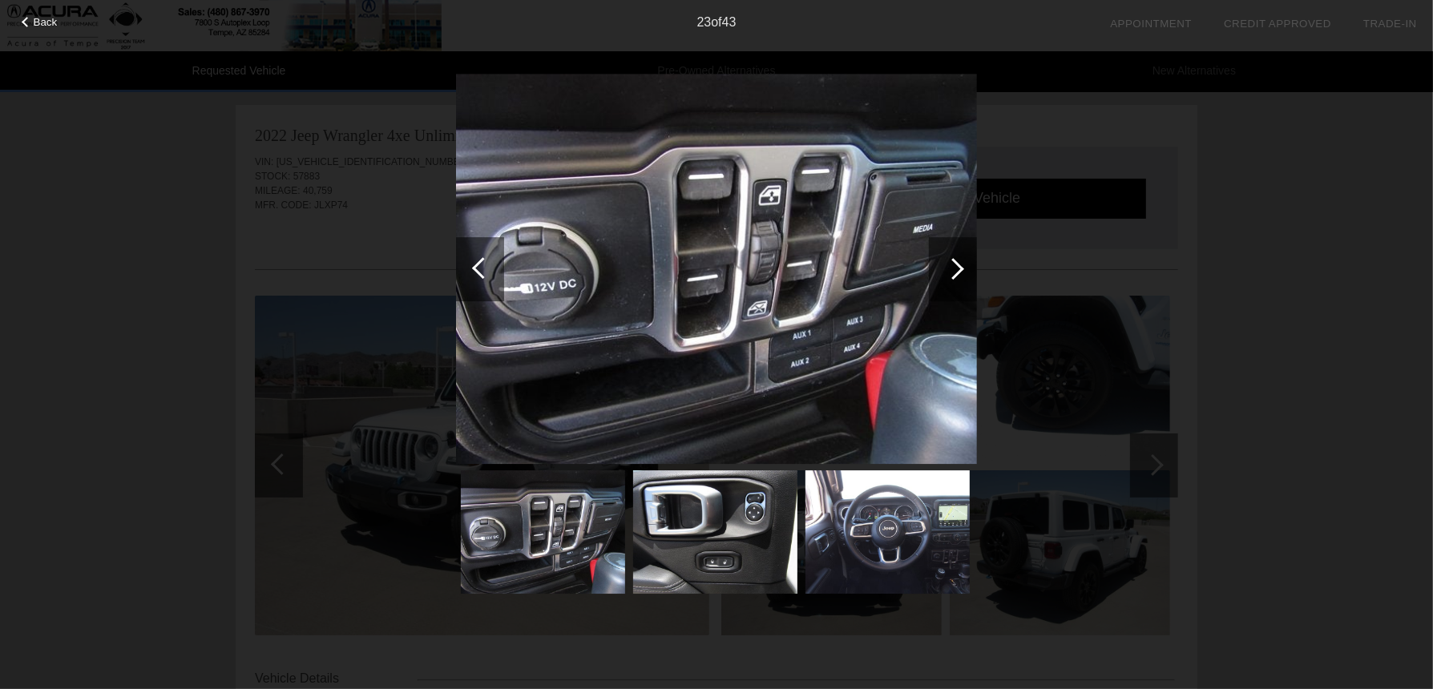
click at [959, 271] on div at bounding box center [953, 269] width 22 height 22
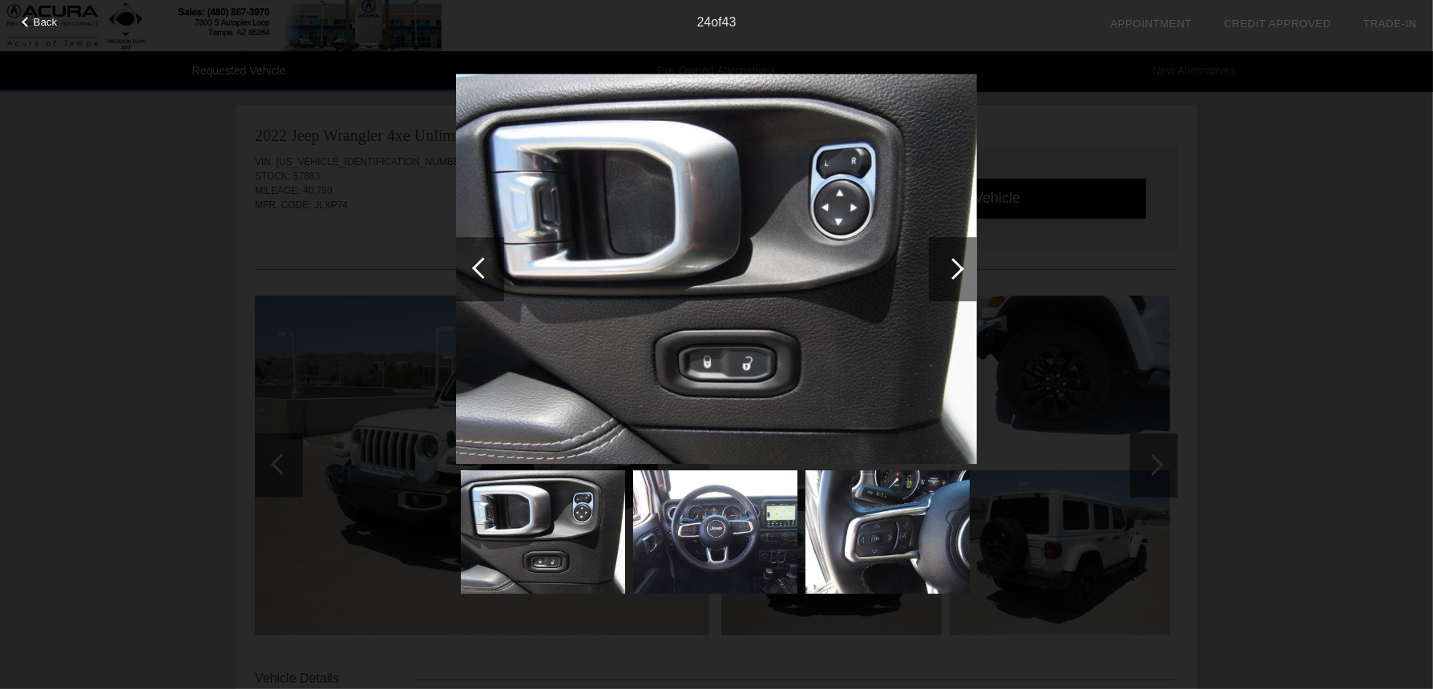
click at [959, 271] on div at bounding box center [953, 269] width 22 height 22
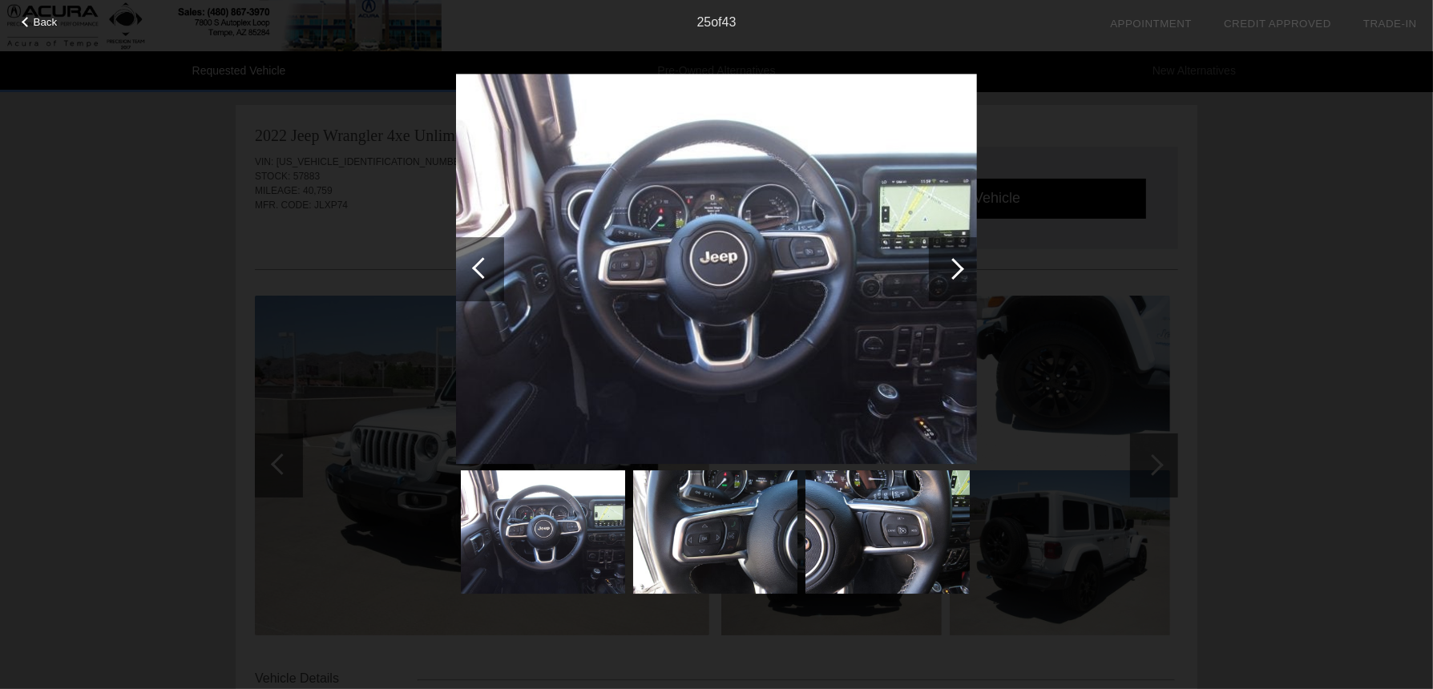
click at [959, 271] on div at bounding box center [953, 269] width 22 height 22
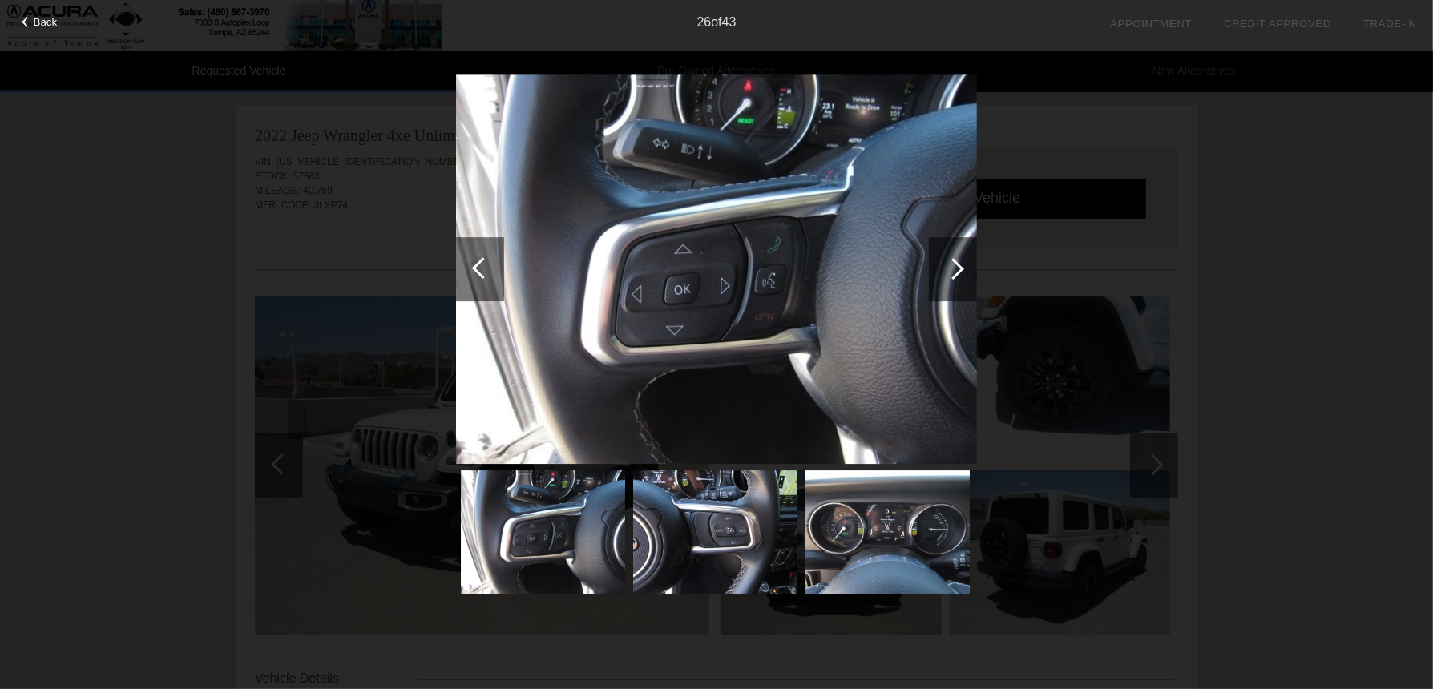
click at [959, 271] on div at bounding box center [953, 269] width 22 height 22
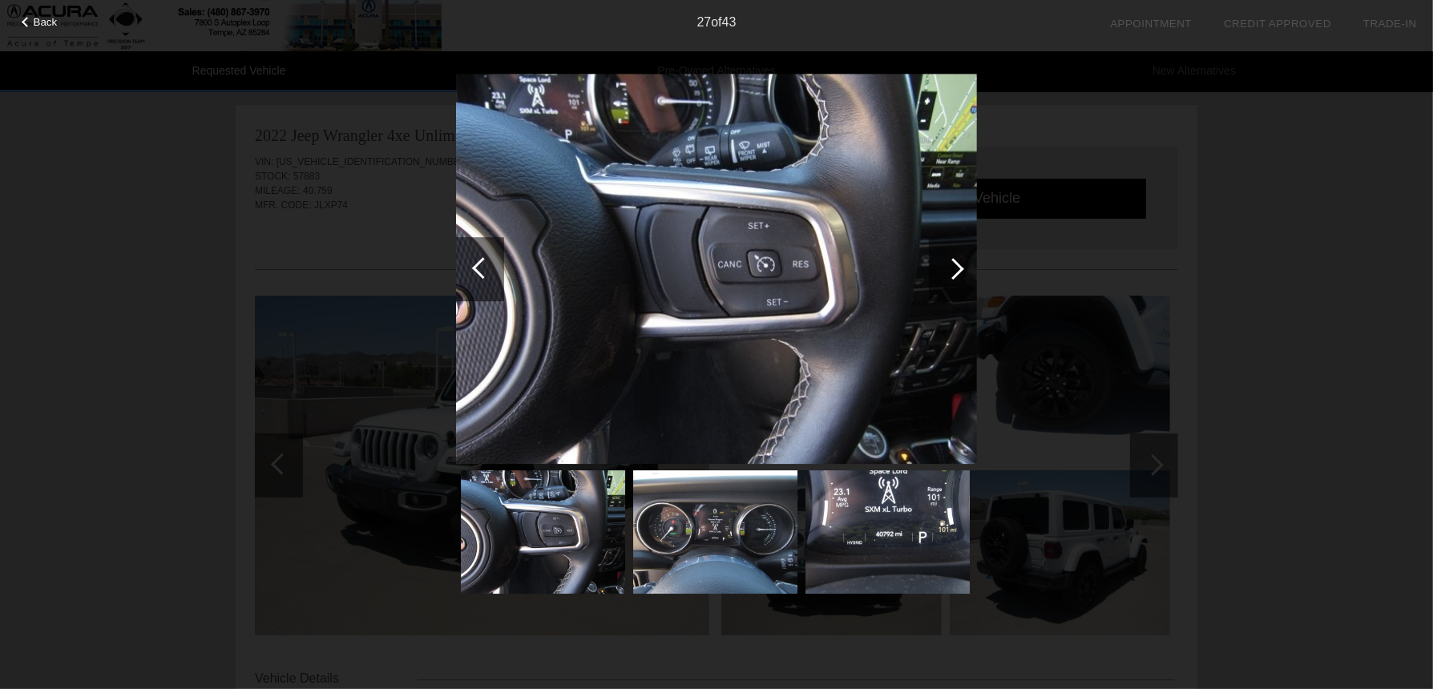
click at [959, 271] on div at bounding box center [953, 269] width 22 height 22
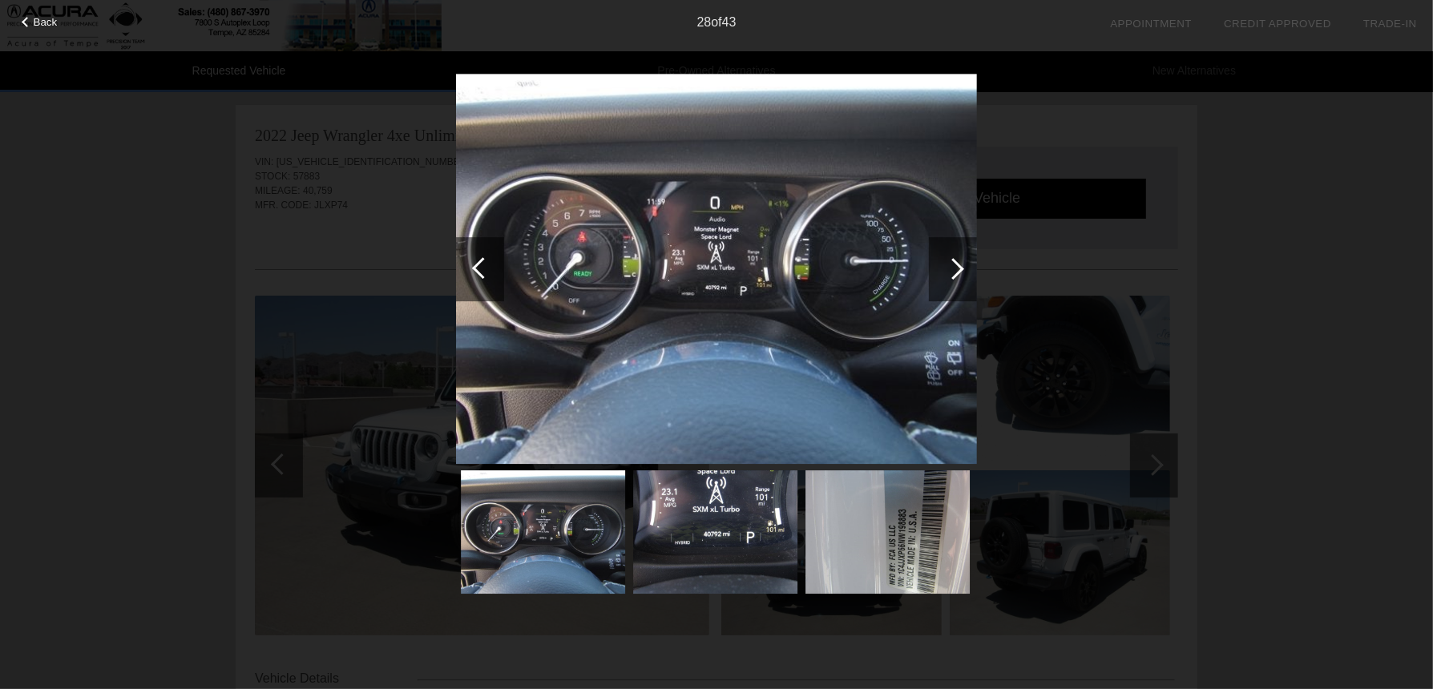
click at [959, 271] on div at bounding box center [953, 269] width 22 height 22
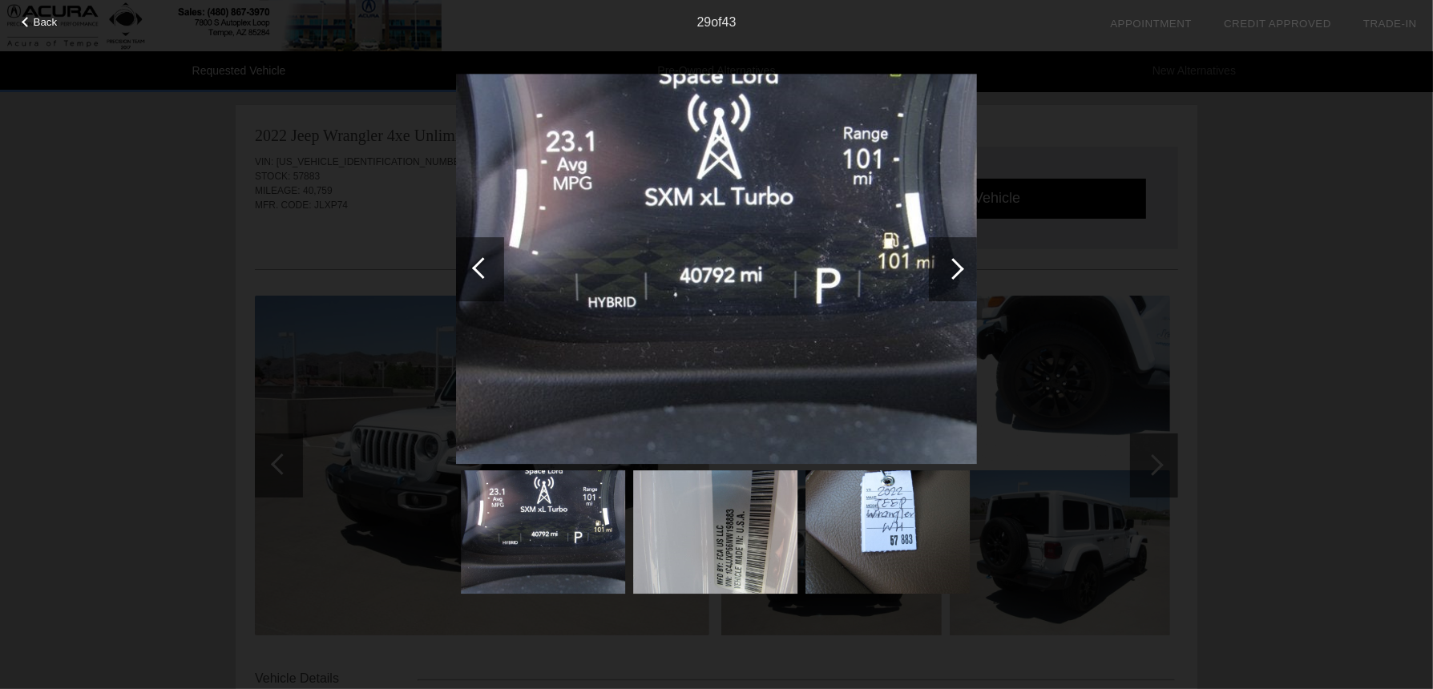
click at [959, 271] on div at bounding box center [953, 269] width 22 height 22
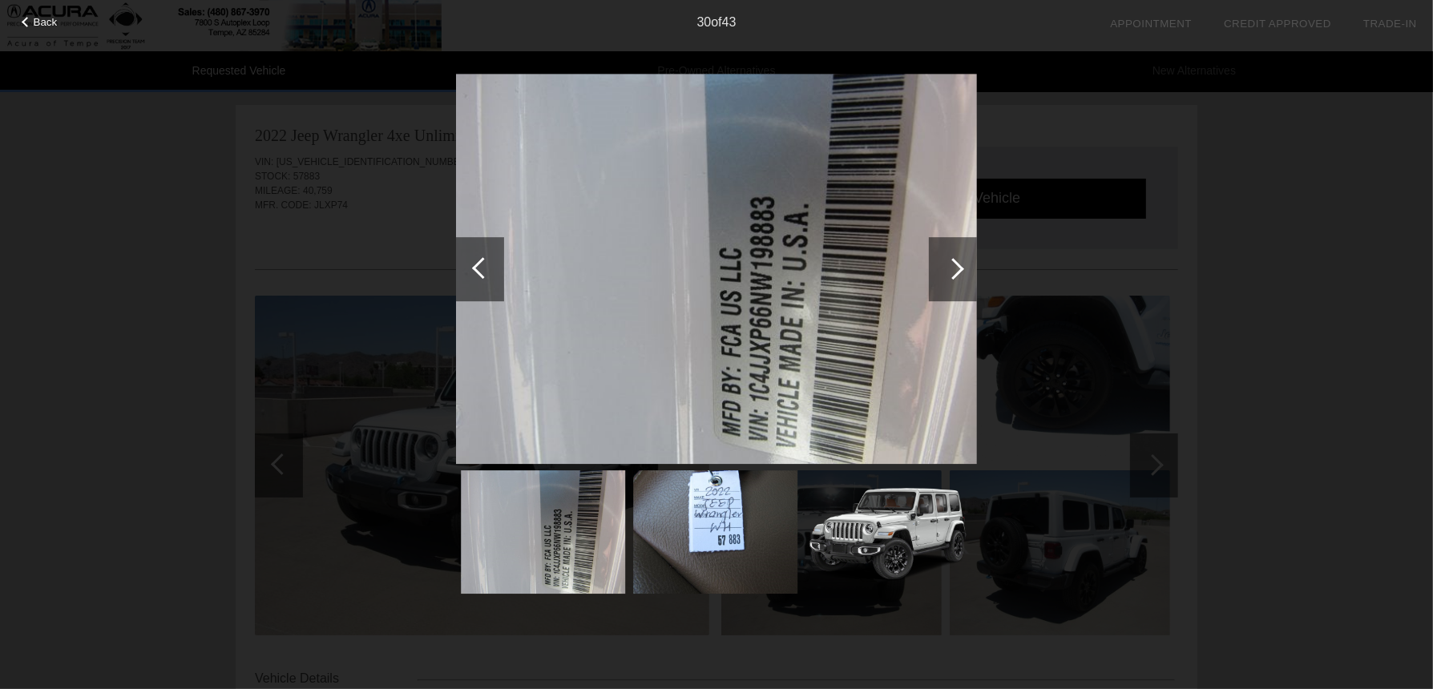
click at [959, 271] on div at bounding box center [953, 269] width 22 height 22
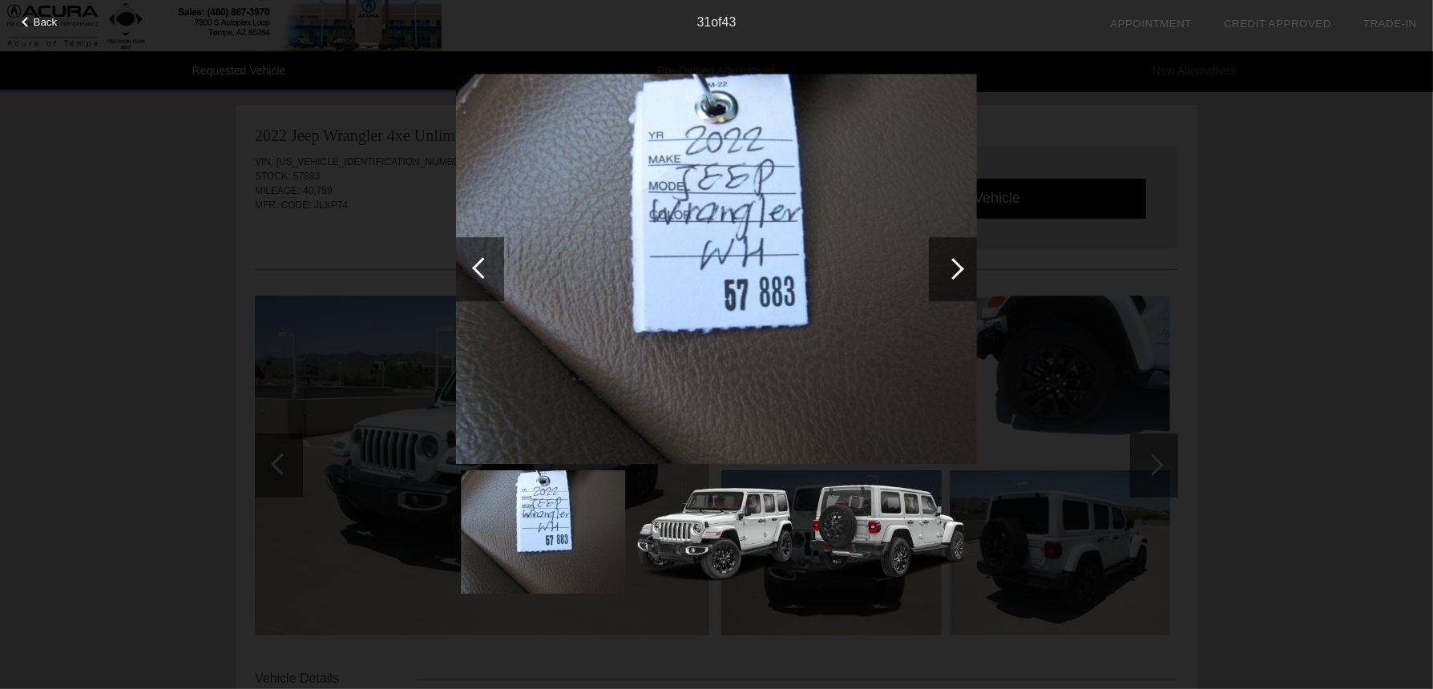
click at [476, 266] on div at bounding box center [483, 268] width 22 height 22
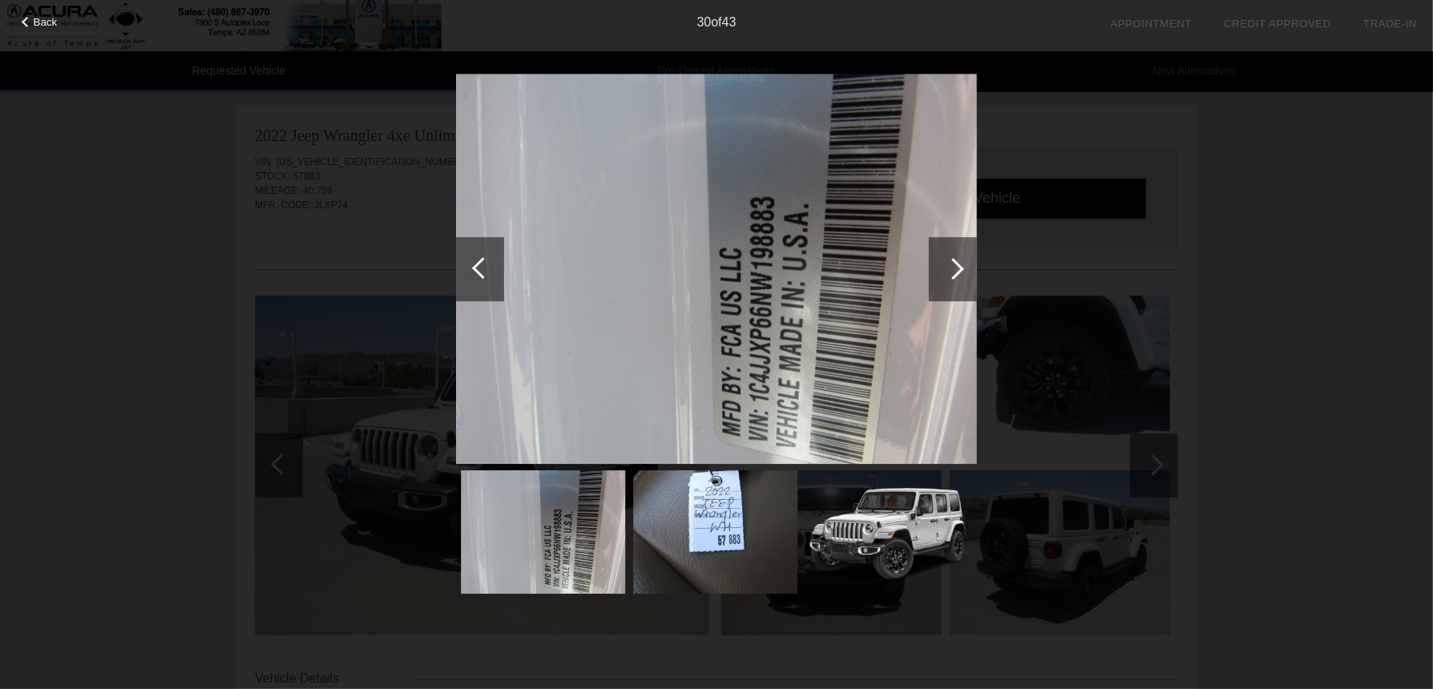
click at [30, 24] on div "Back" at bounding box center [40, 20] width 80 height 8
